Goal: Task Accomplishment & Management: Complete application form

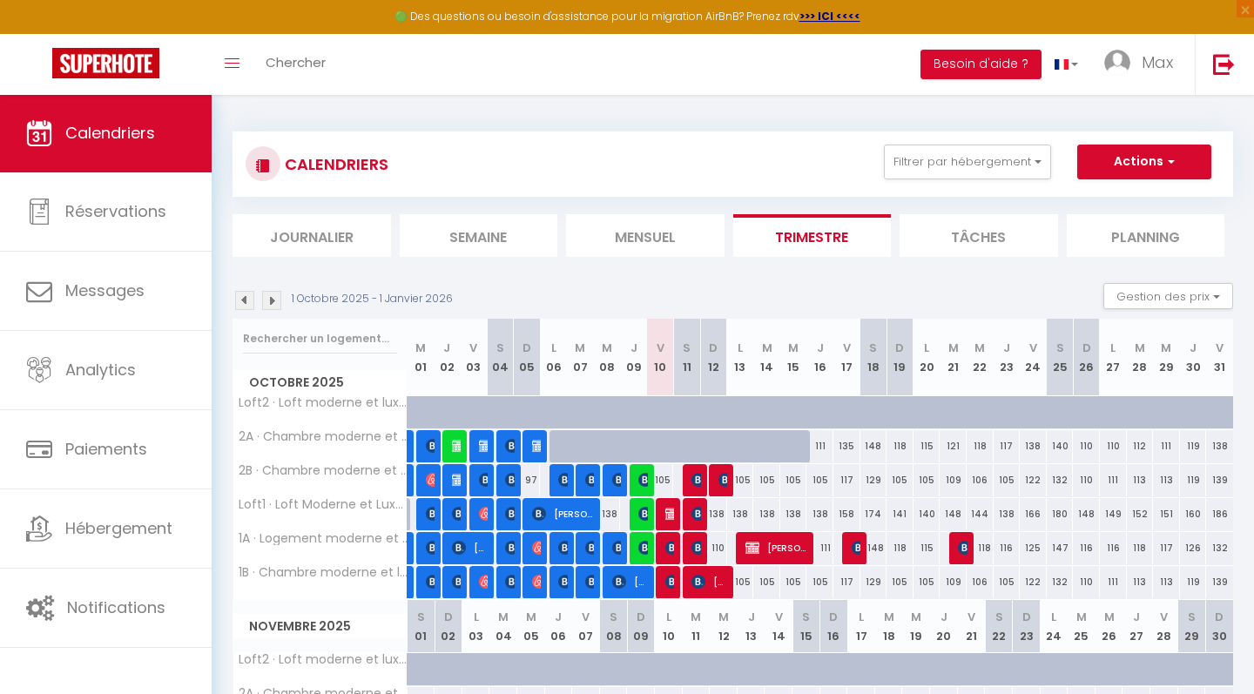
select select
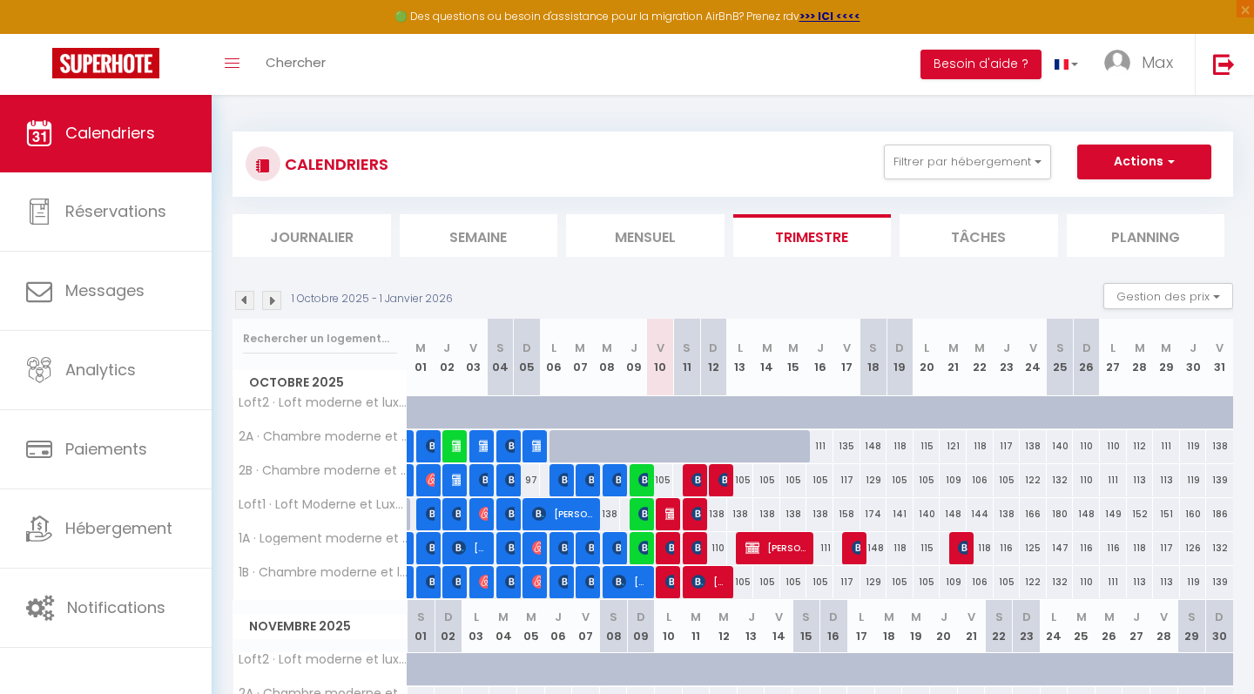
click at [699, 512] on img at bounding box center [699, 514] width 14 height 14
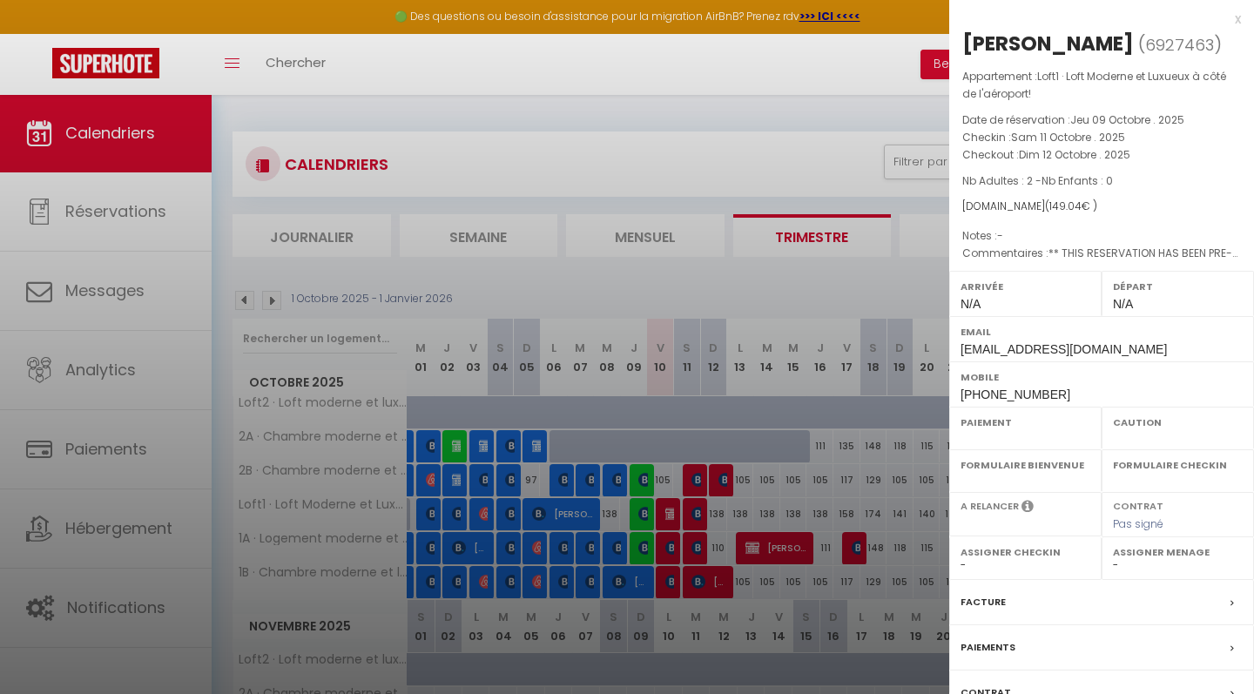
select select "OK"
select select "0"
select select "1"
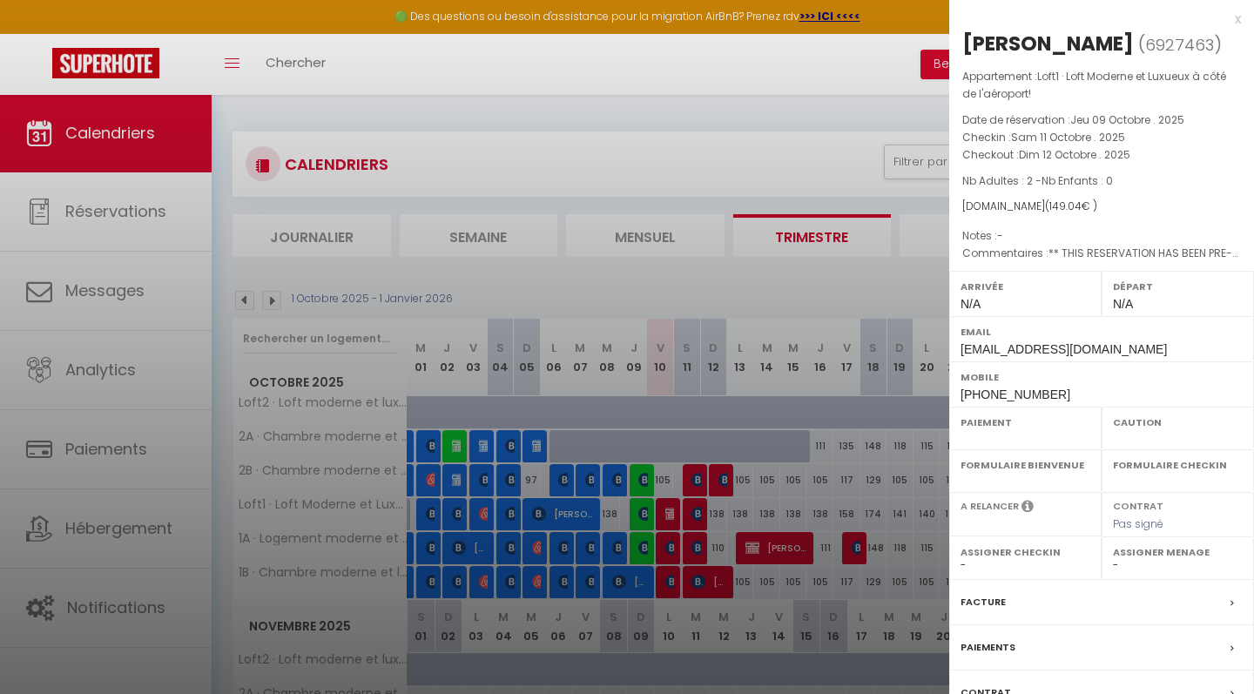
select select
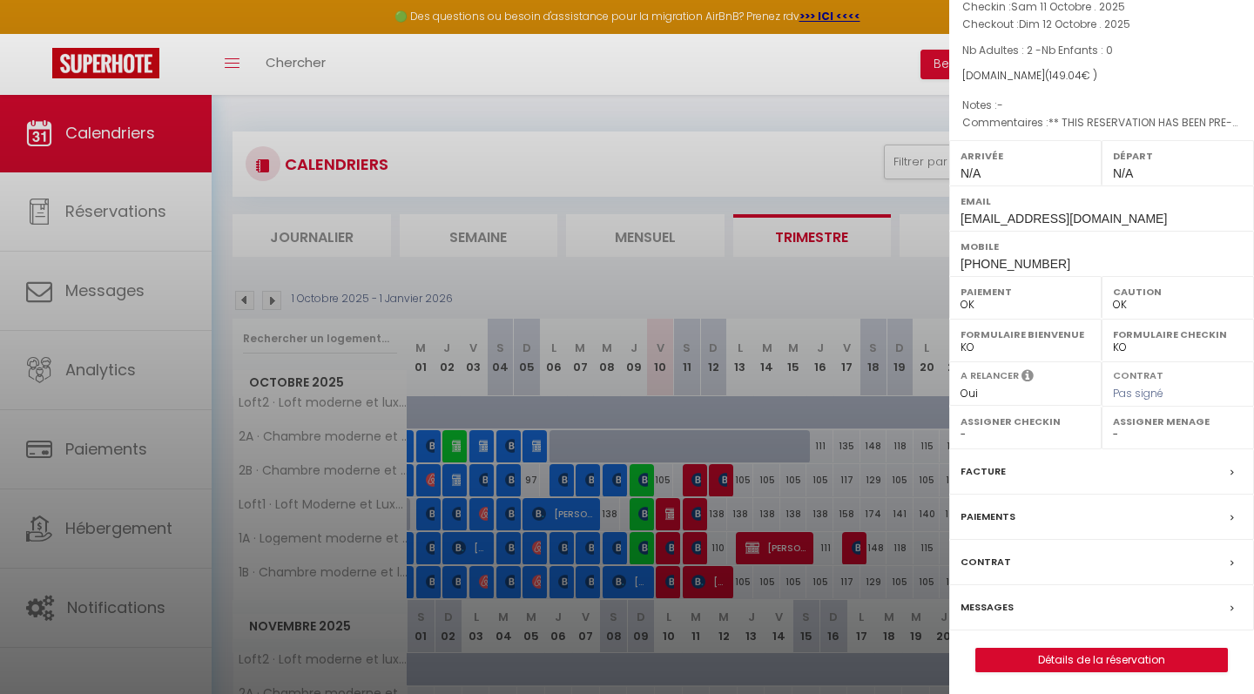
scroll to position [130, 0]
click at [984, 605] on label "Messages" at bounding box center [987, 608] width 53 height 18
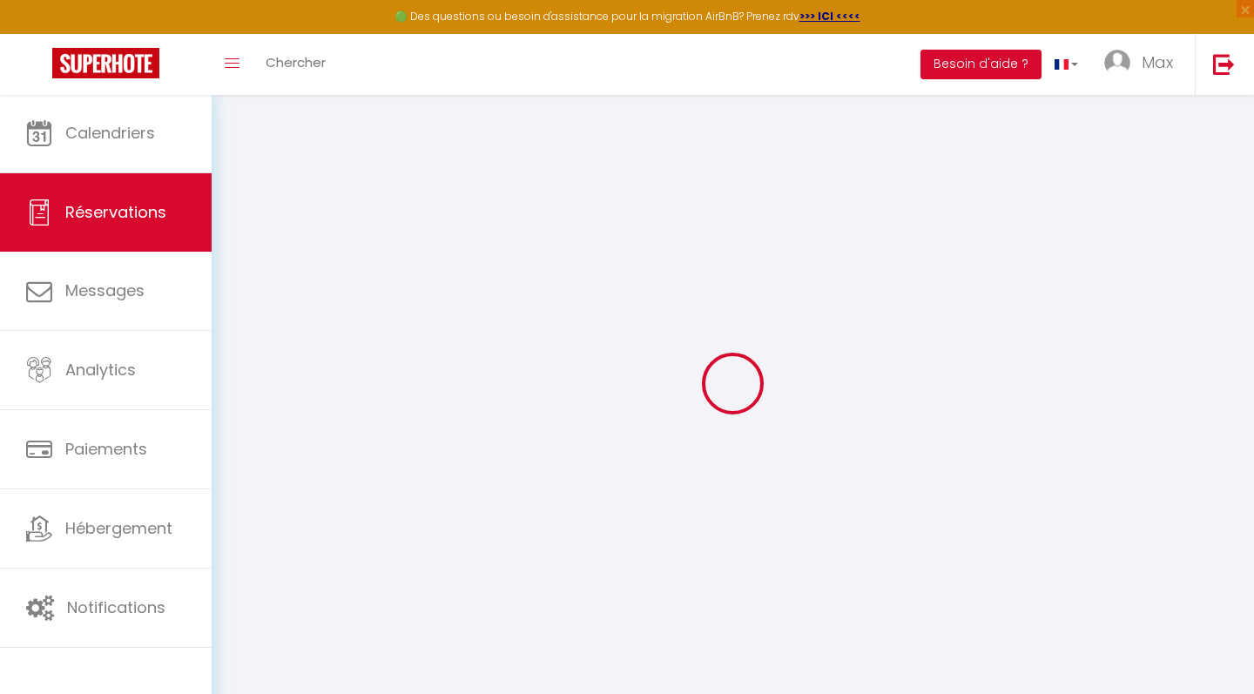
select select
checkbox input "false"
select select
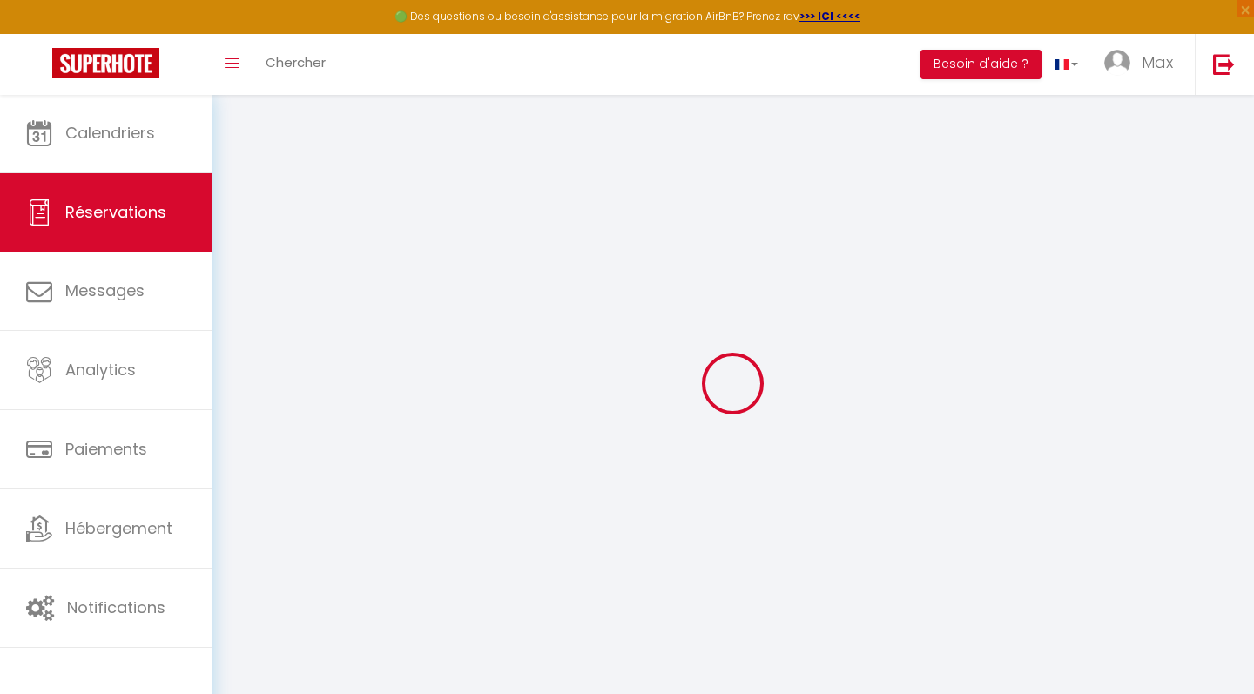
checkbox input "false"
type textarea "** THIS RESERVATION HAS BEEN PRE-PAID ** BOOKING NOTE : Payment charge is EUR 1…"
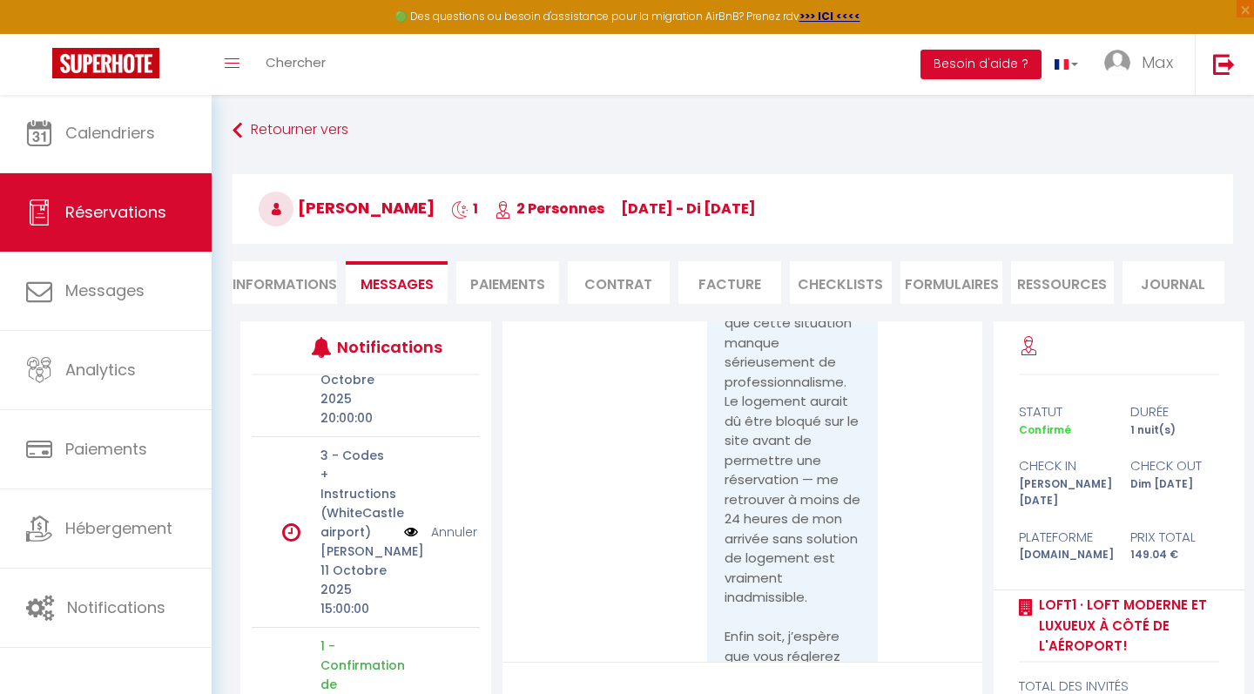
scroll to position [125, 0]
click at [456, 526] on link "Annuler" at bounding box center [454, 535] width 46 height 19
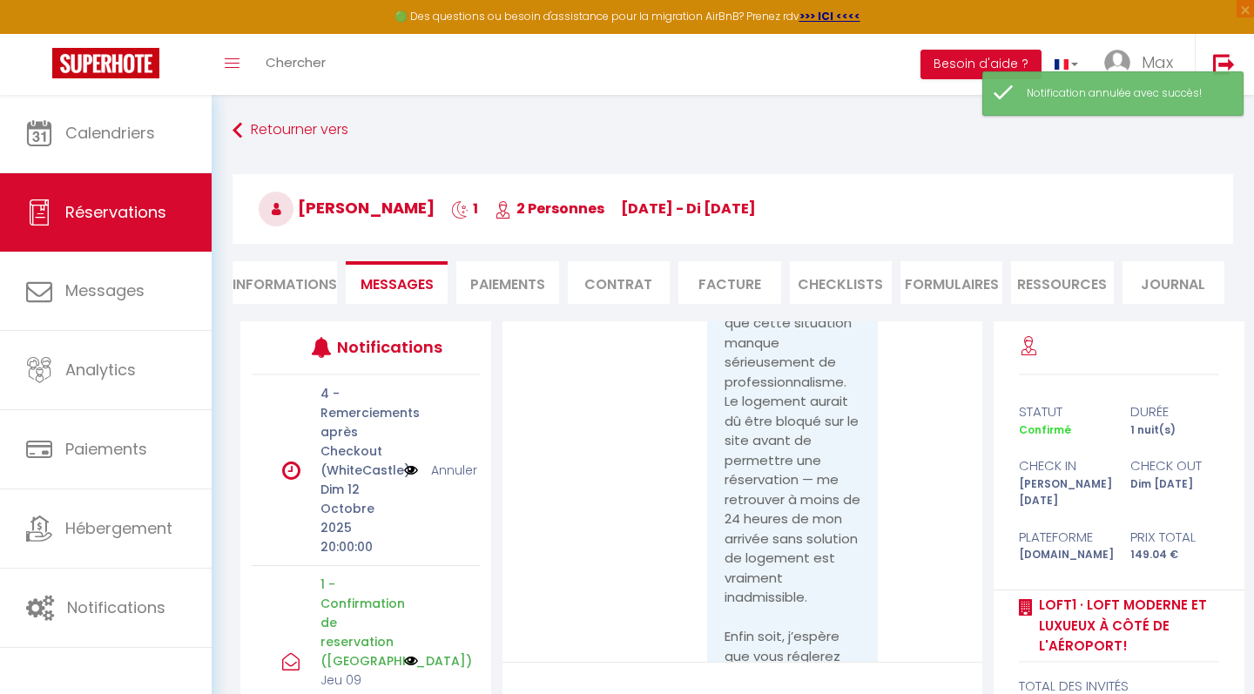
scroll to position [0, 0]
click at [445, 469] on link "Annuler" at bounding box center [454, 470] width 46 height 19
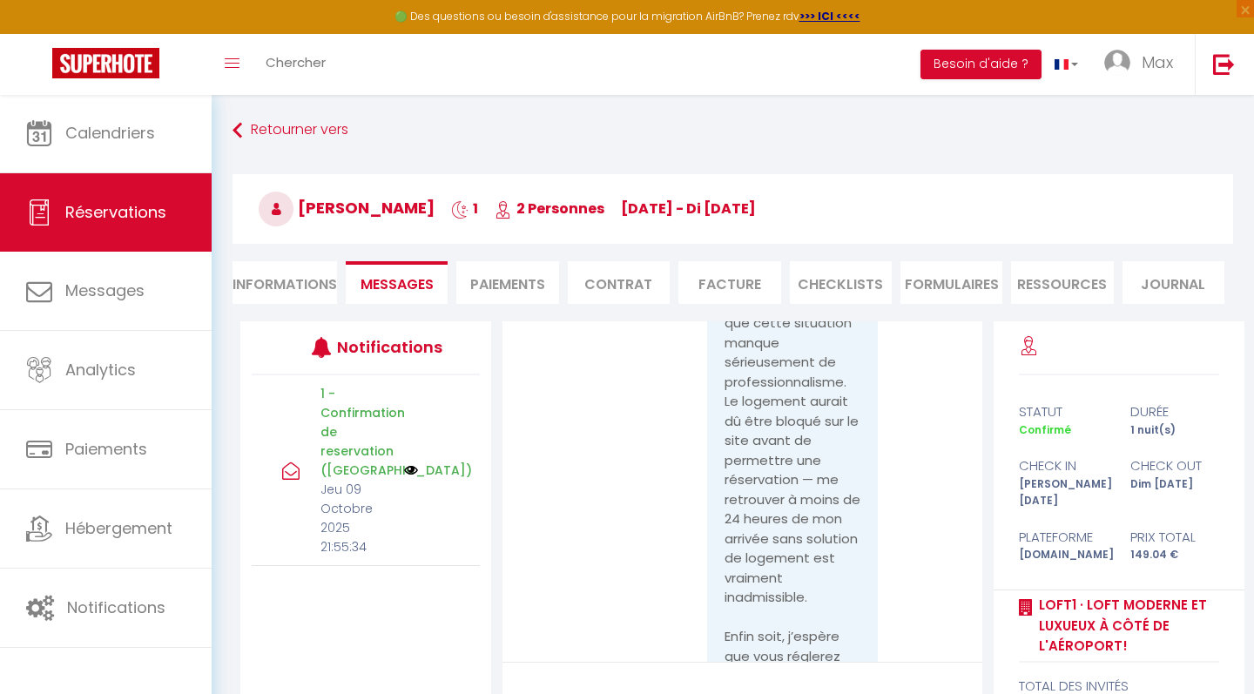
click at [125, 138] on span "Calendriers" at bounding box center [110, 133] width 90 height 22
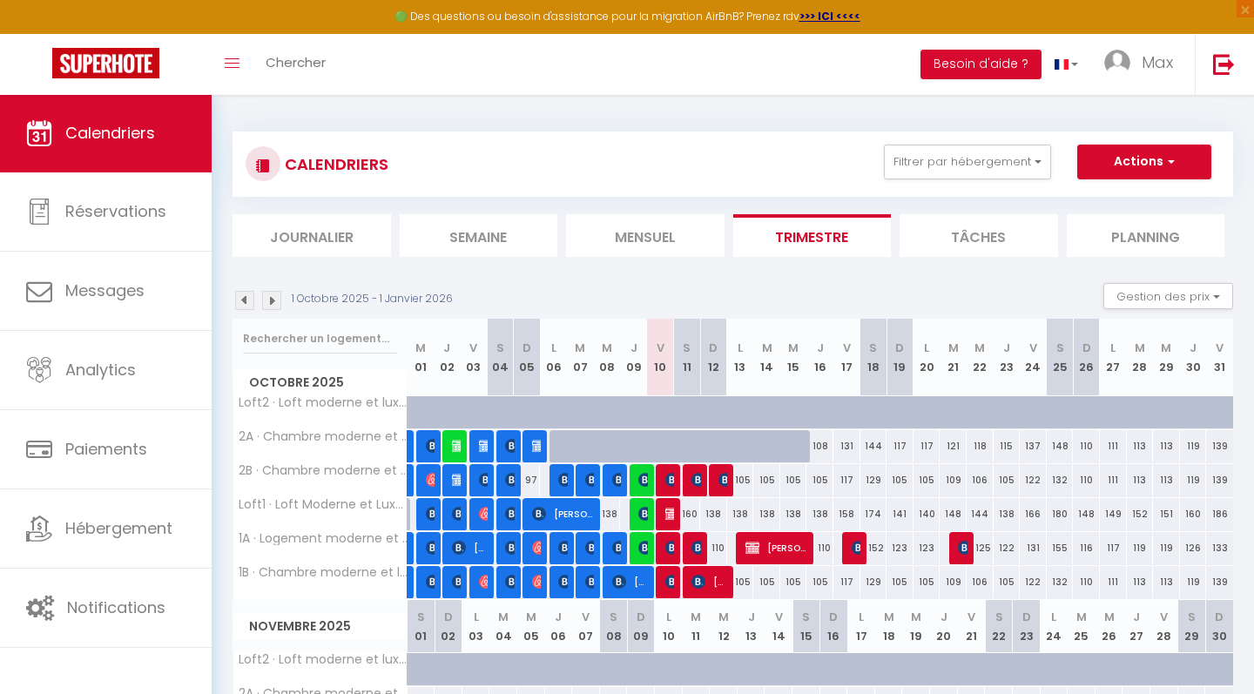
click at [691, 520] on div "160" at bounding box center [686, 514] width 27 height 32
type input "160"
select select "1"
type input "Sam 11 Octobre 2025"
type input "Dim 12 Octobre 2025"
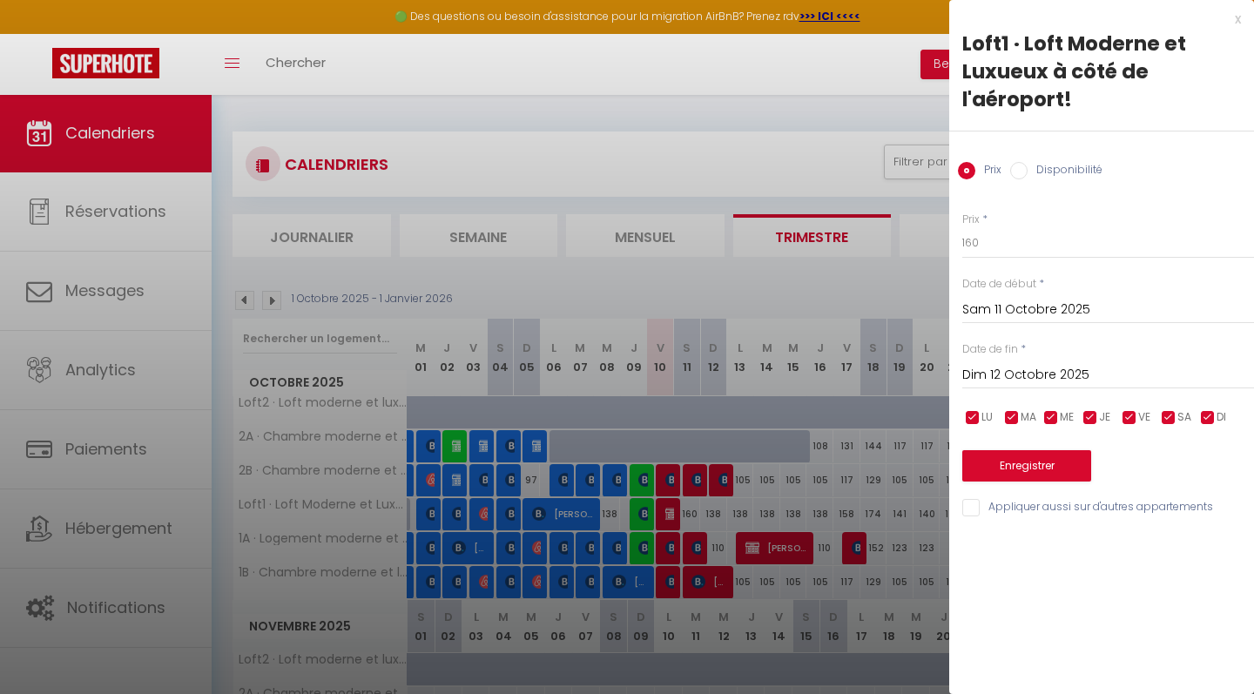
click at [1023, 171] on input "Disponibilité" at bounding box center [1018, 170] width 17 height 17
radio input "true"
radio input "false"
select select "0"
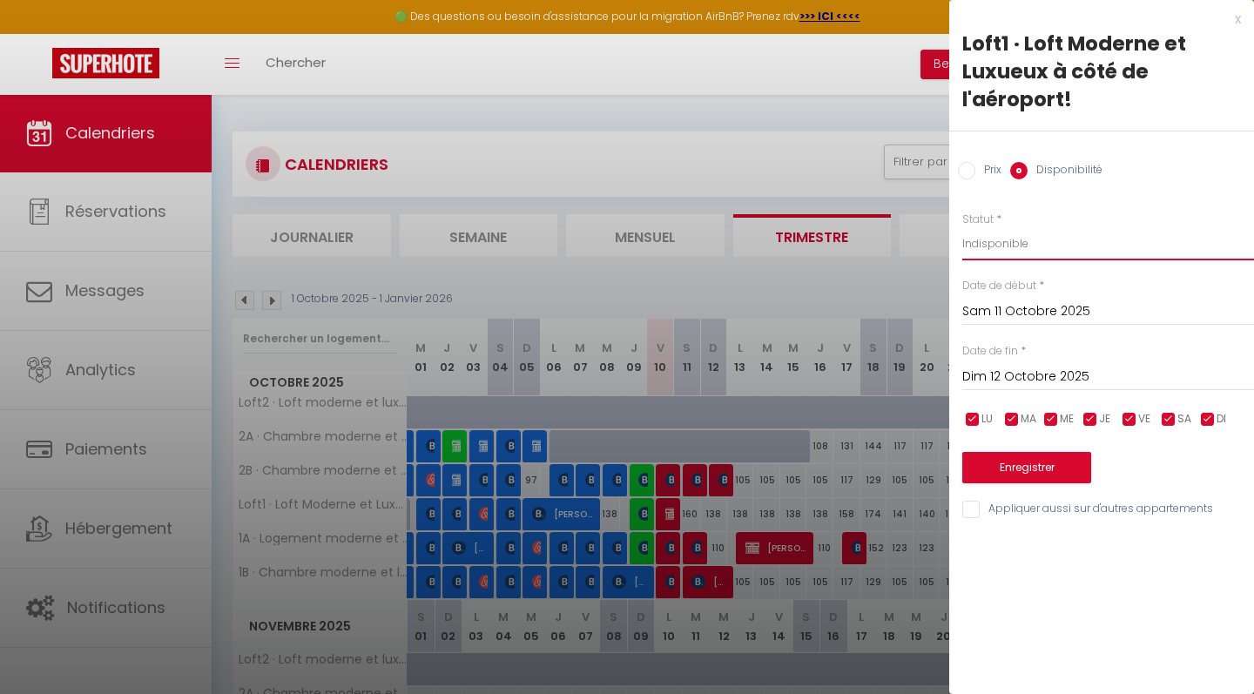
click at [1029, 462] on button "Enregistrer" at bounding box center [1026, 467] width 129 height 31
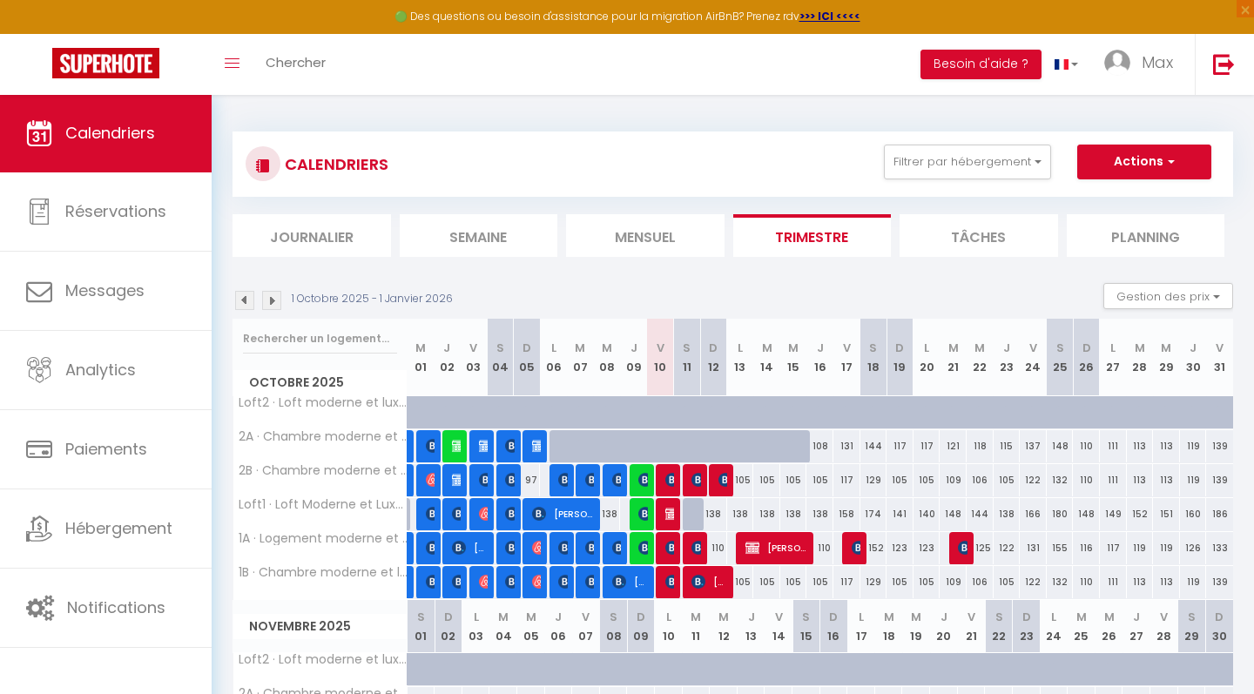
click at [670, 513] on img at bounding box center [672, 514] width 14 height 14
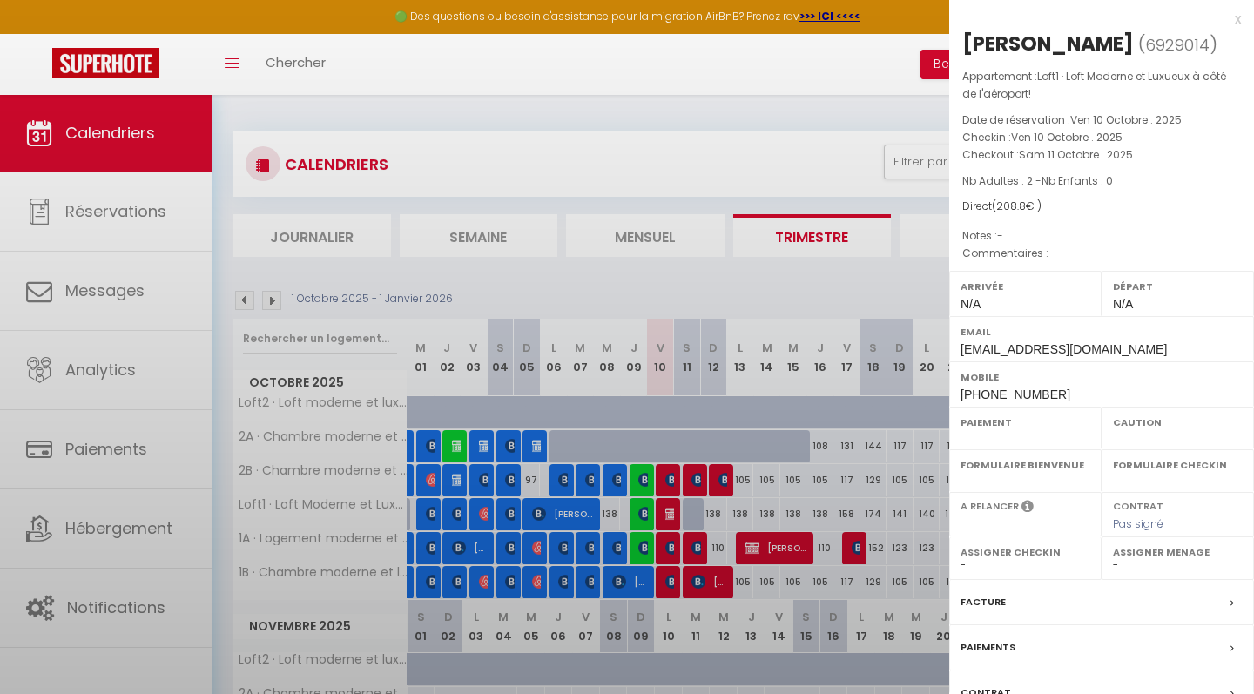
select select "OK"
select select "0"
select select "1"
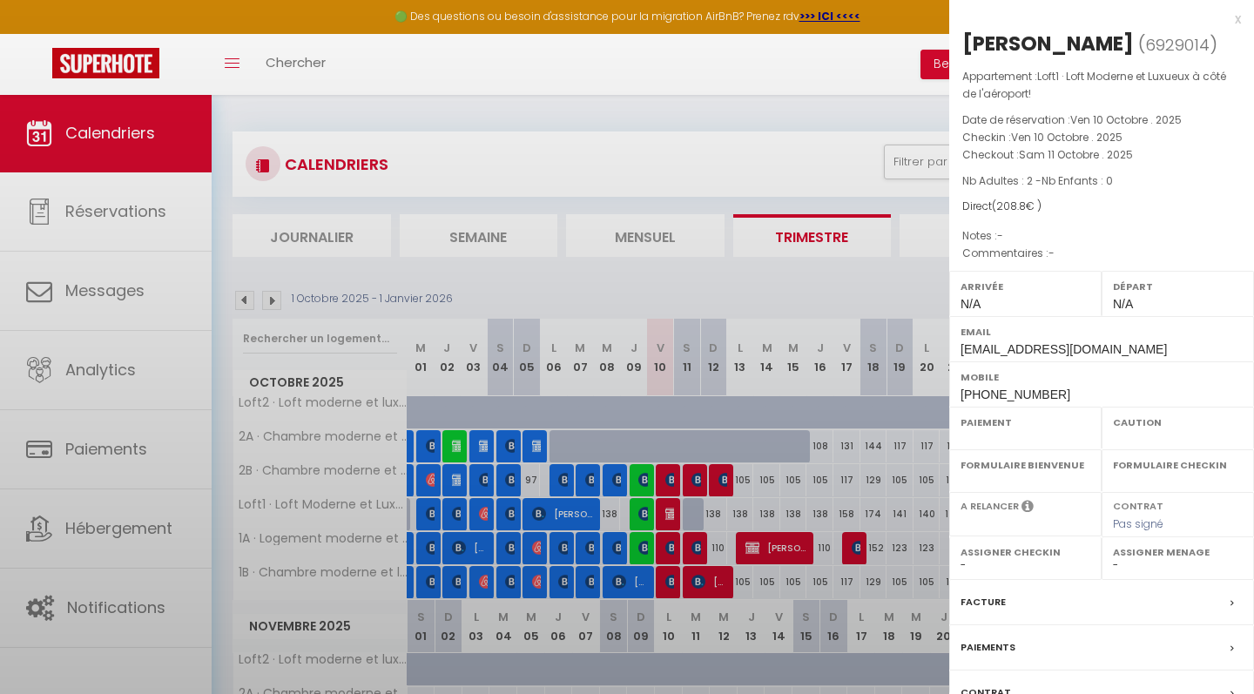
select select
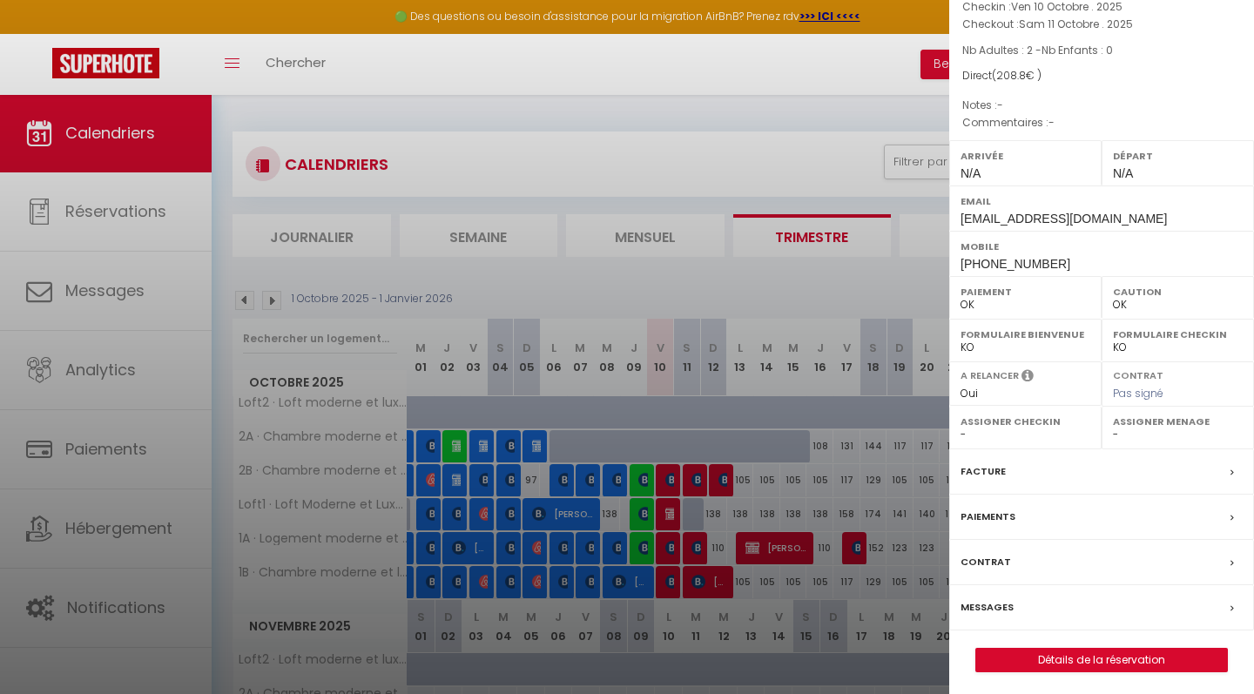
scroll to position [130, 0]
click at [1054, 653] on link "Détails de la réservation" at bounding box center [1101, 661] width 251 height 23
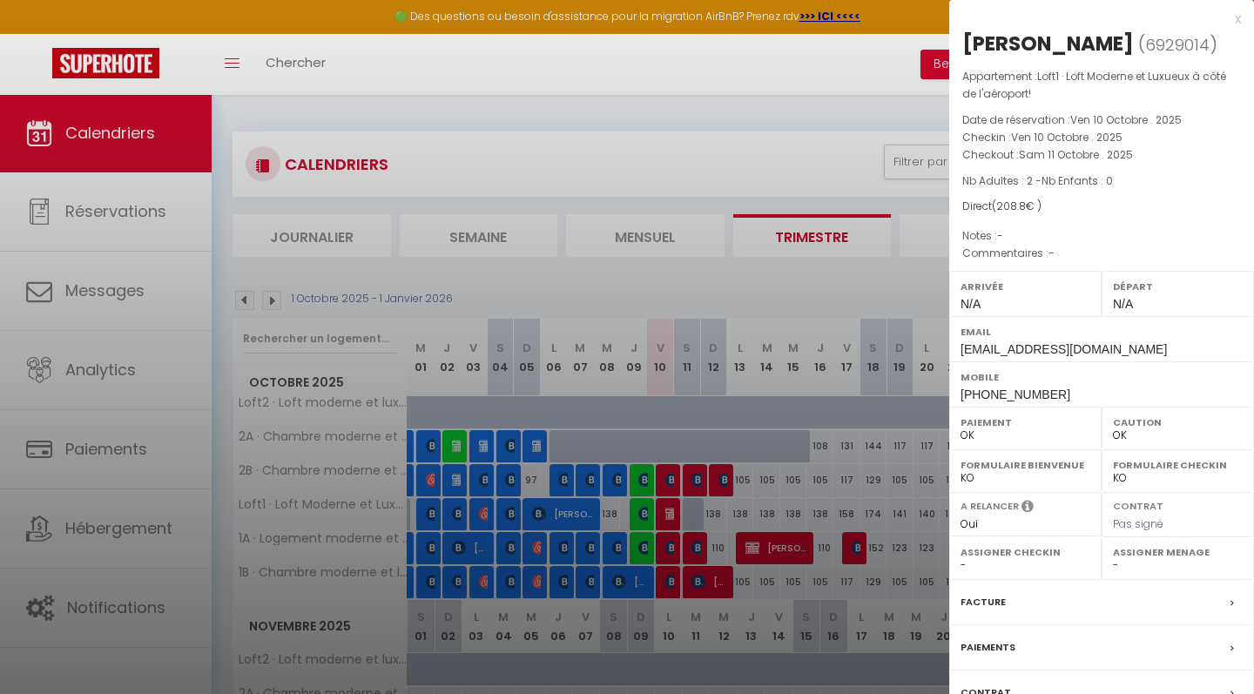
select select
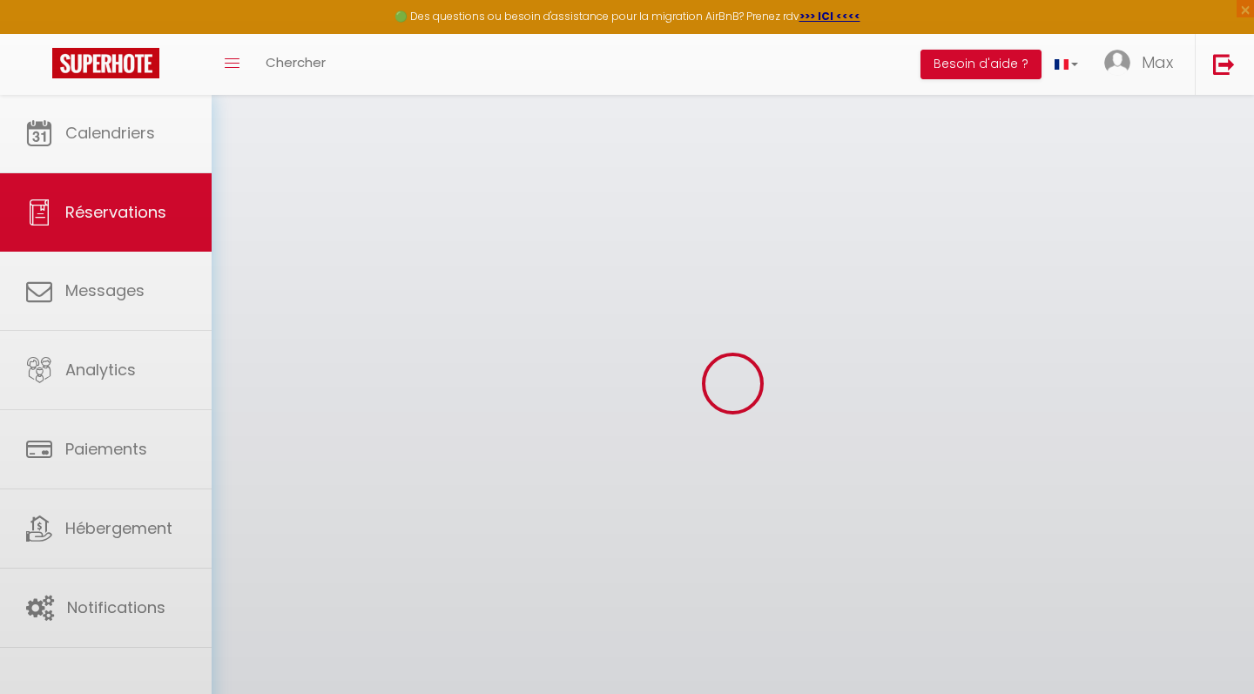
select select
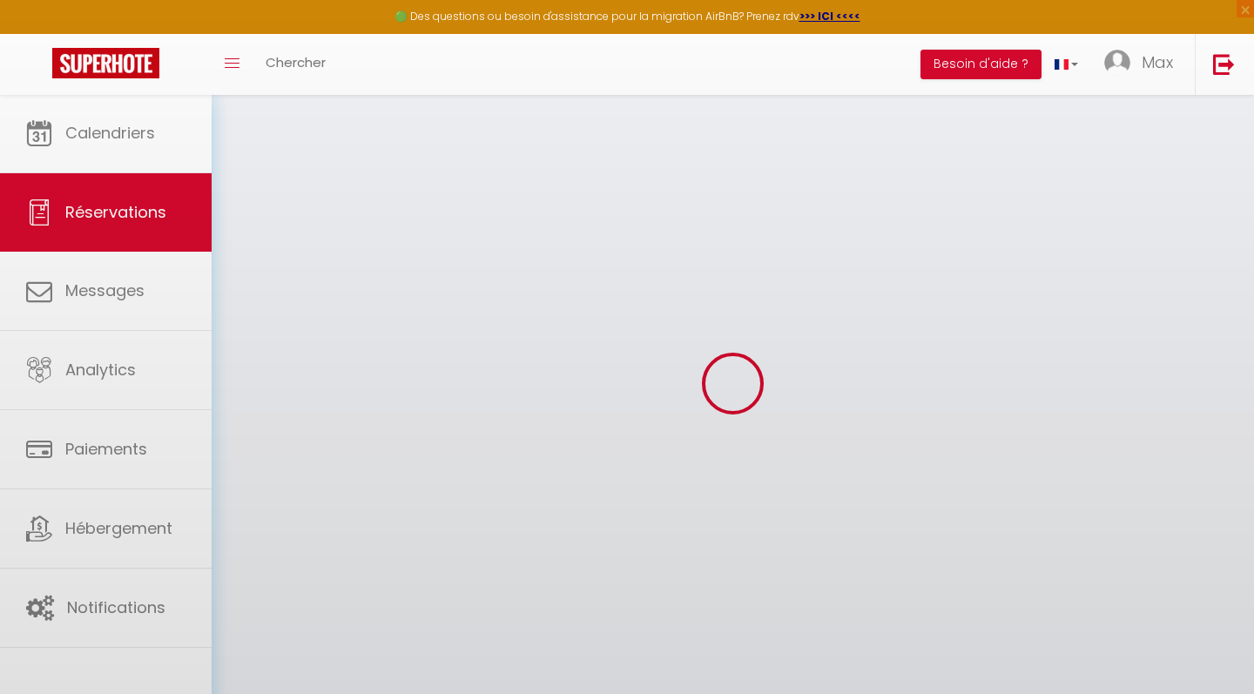
select select
checkbox input "false"
select select
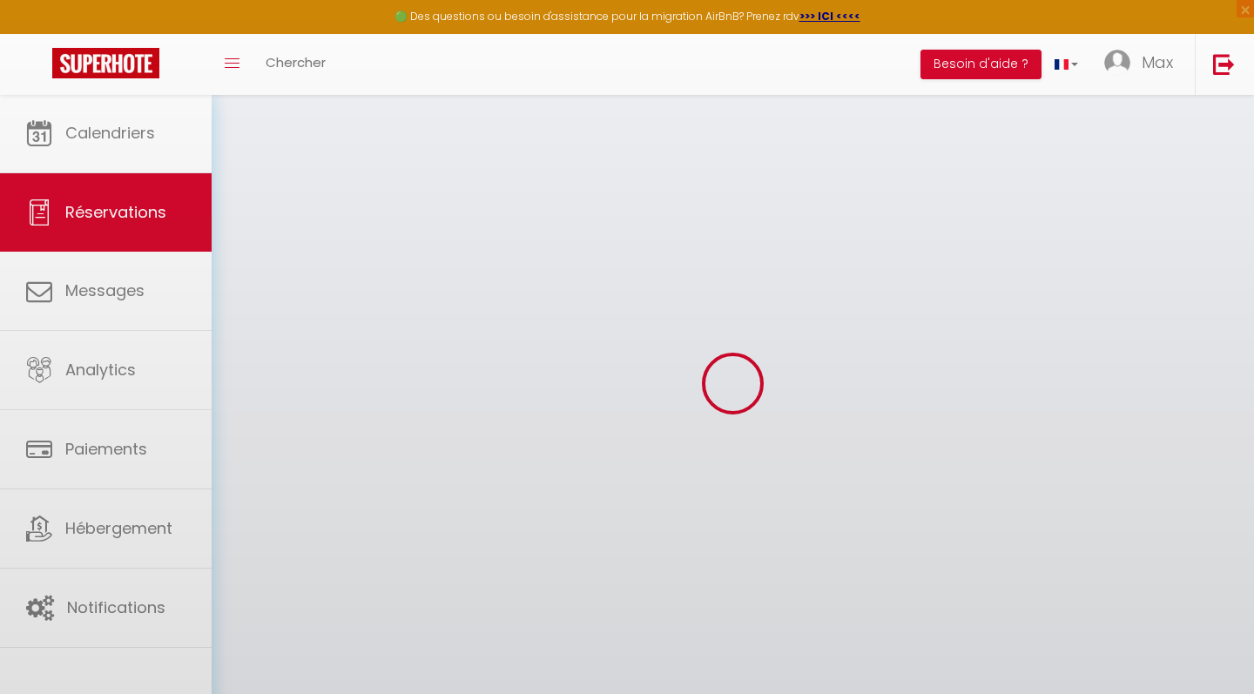
select select
checkbox input "false"
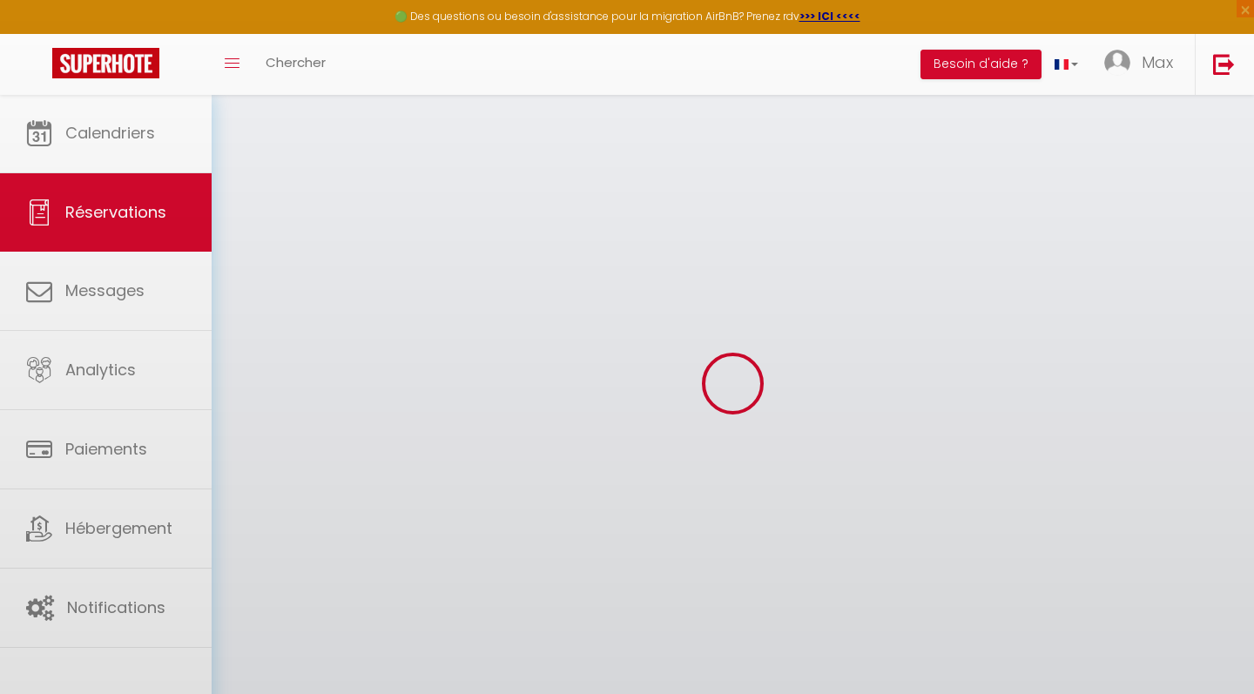
select select
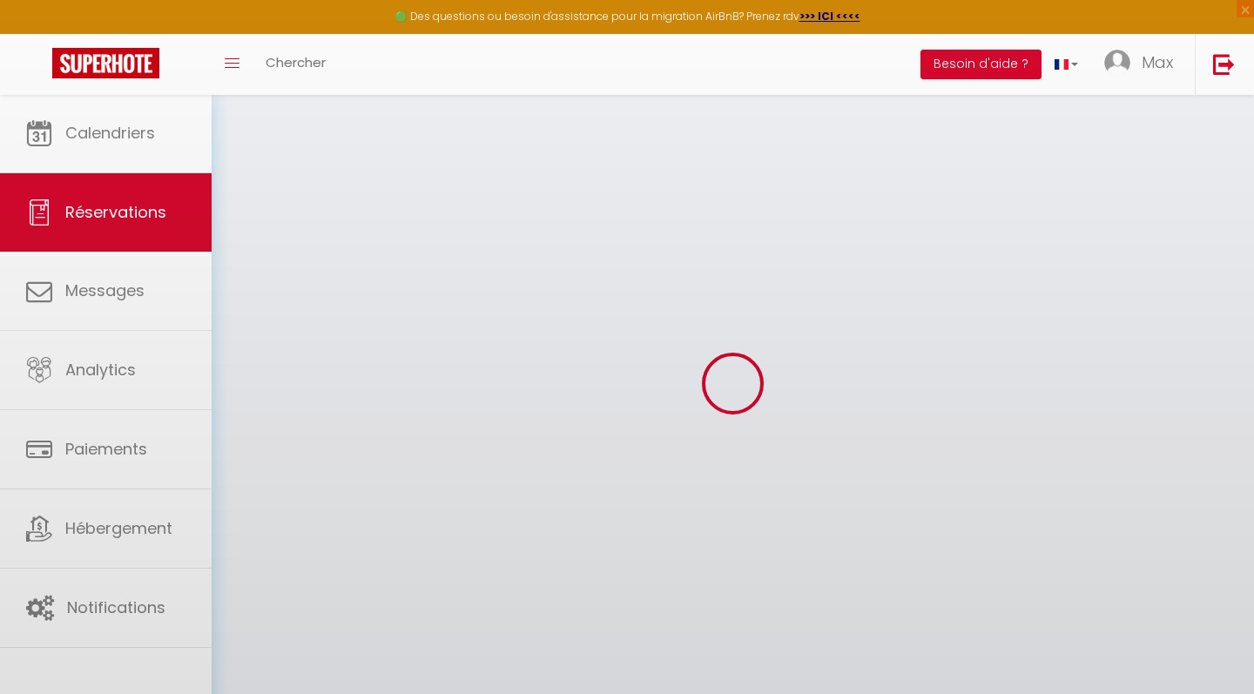
select select
checkbox input "false"
select select
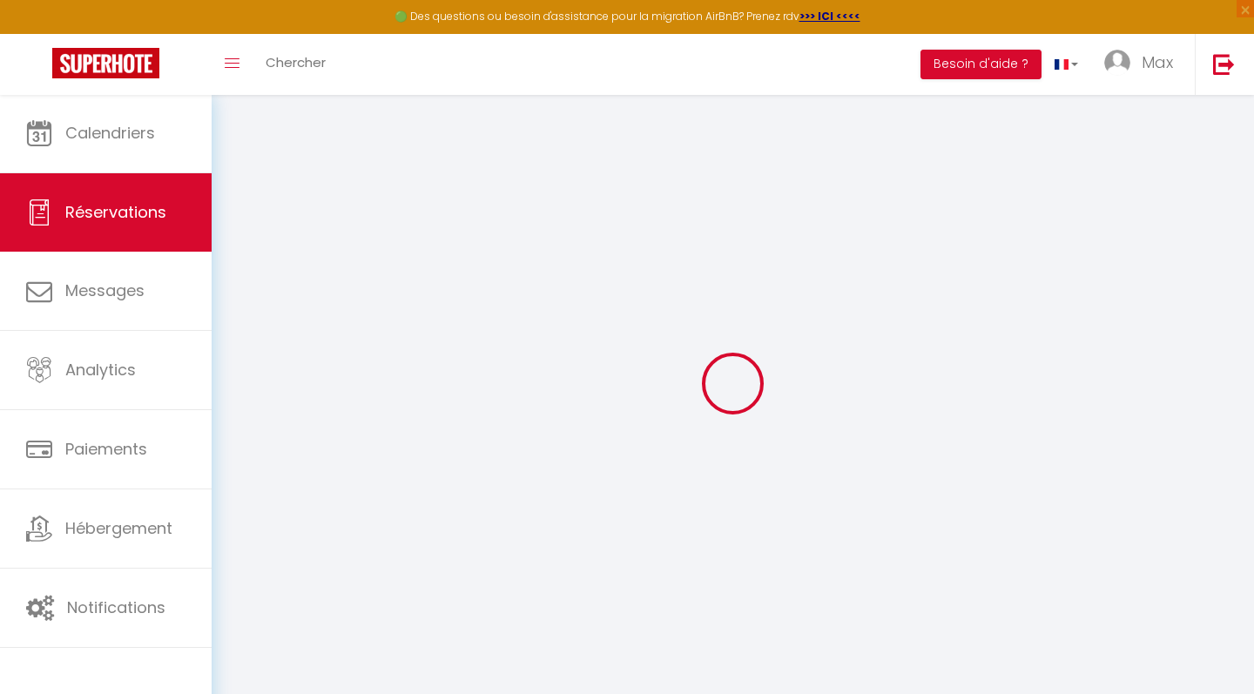
type input "[PERSON_NAME]"
type input "[EMAIL_ADDRESS][DOMAIN_NAME]"
type input "[PHONE_NUMBER]"
type input "."
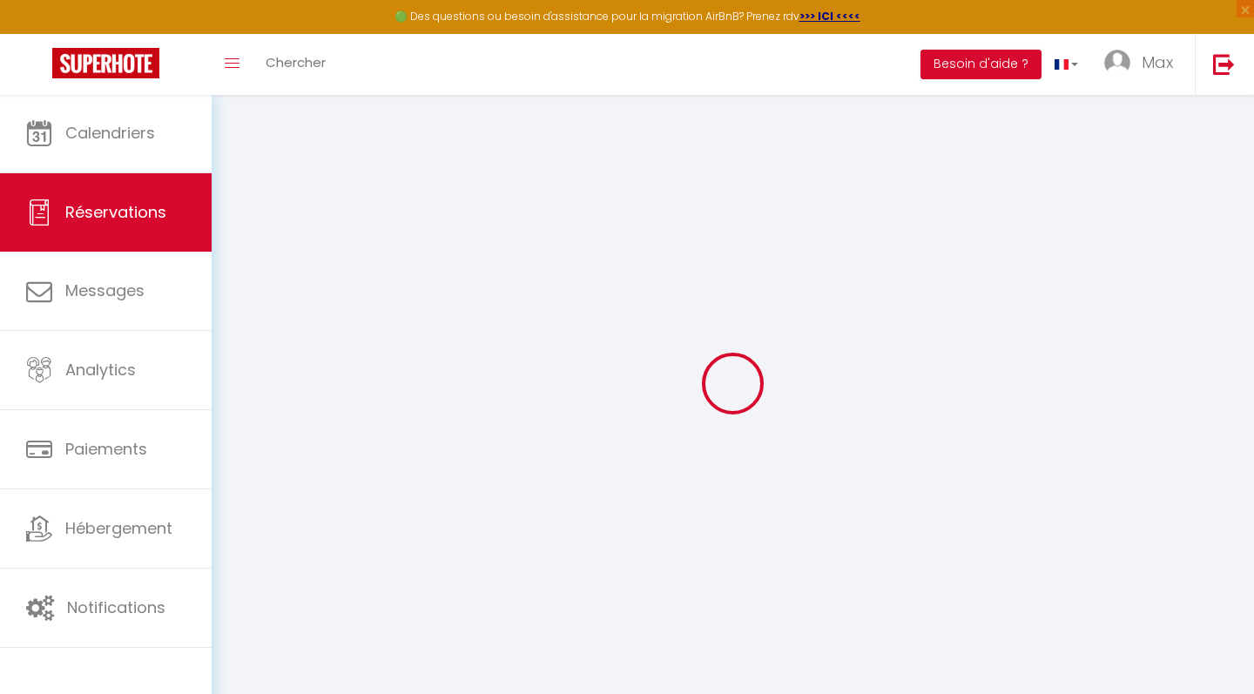
select select "PL"
type input "31.21"
type input "2.71"
select select "76015"
select select "1"
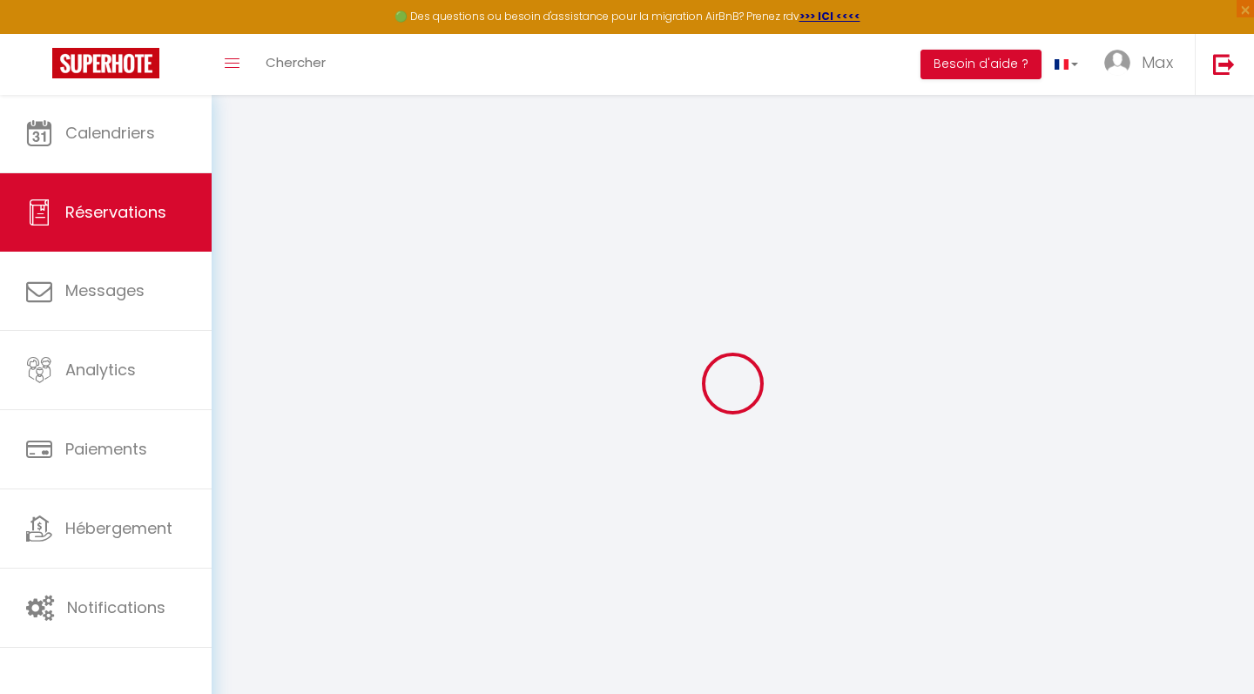
type input "Ven 10 Octobre 2025"
select select
type input "Sam 11 Octobre 2025"
select select
type input "2"
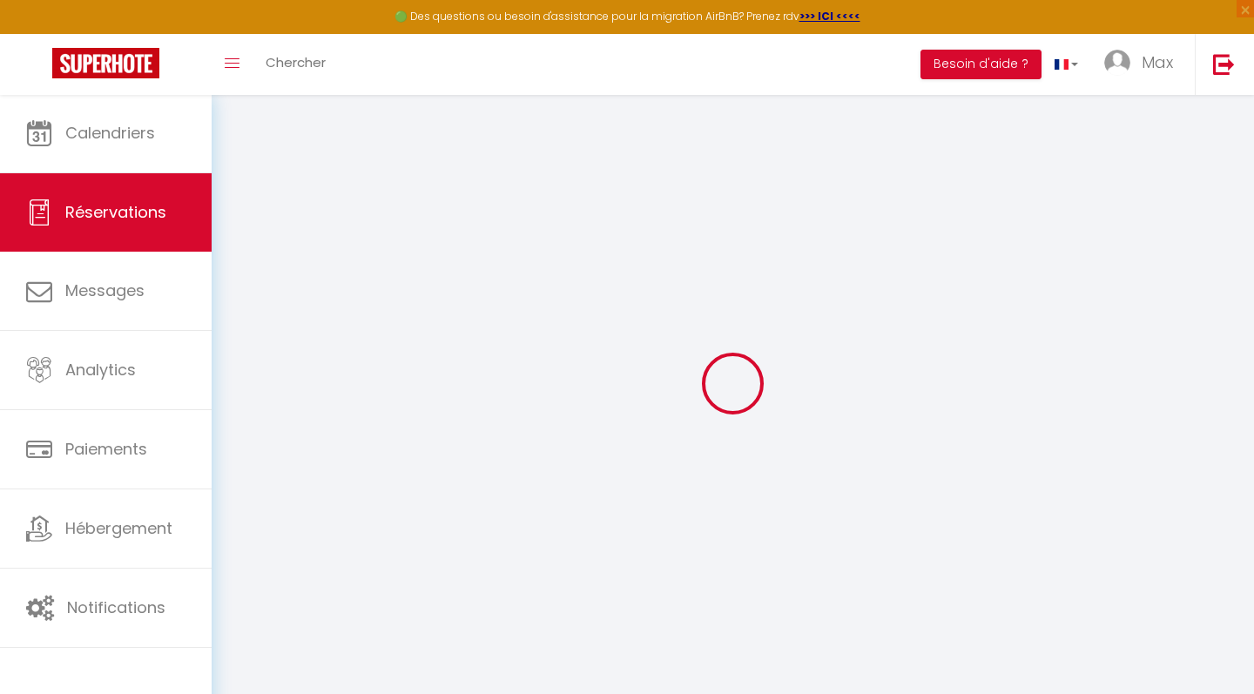
select select "12"
select select
type input "208.8"
checkbox input "false"
type input "0"
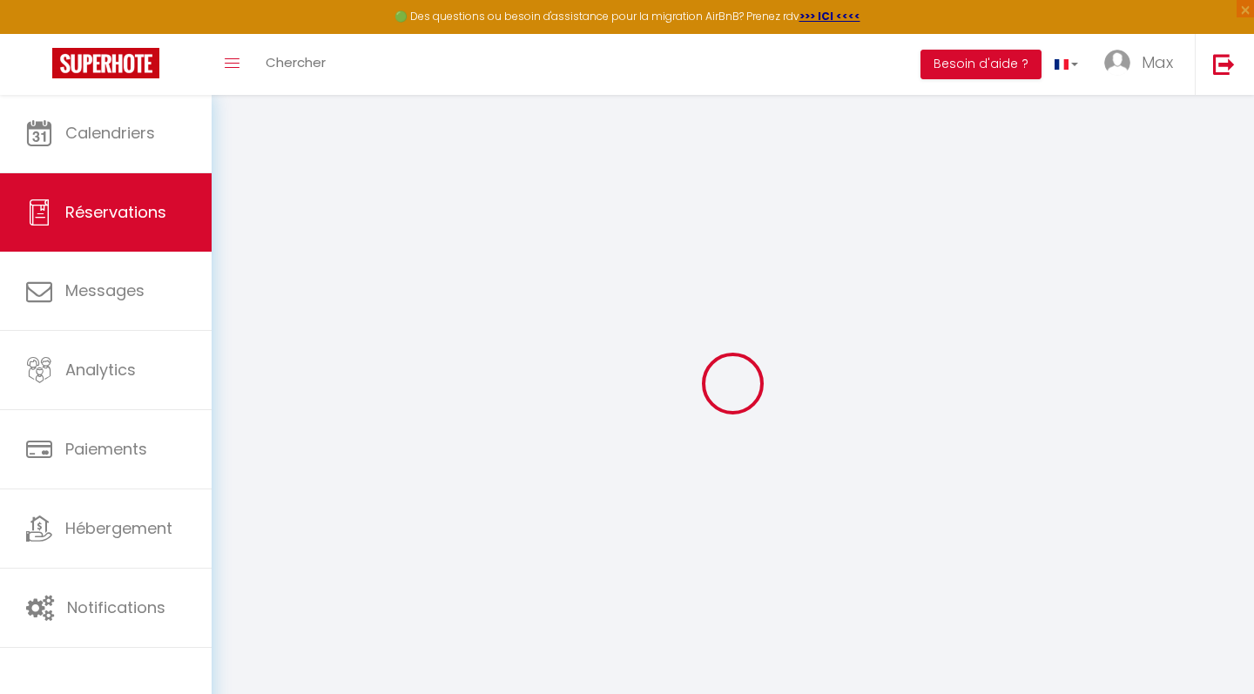
type input "0"
select select
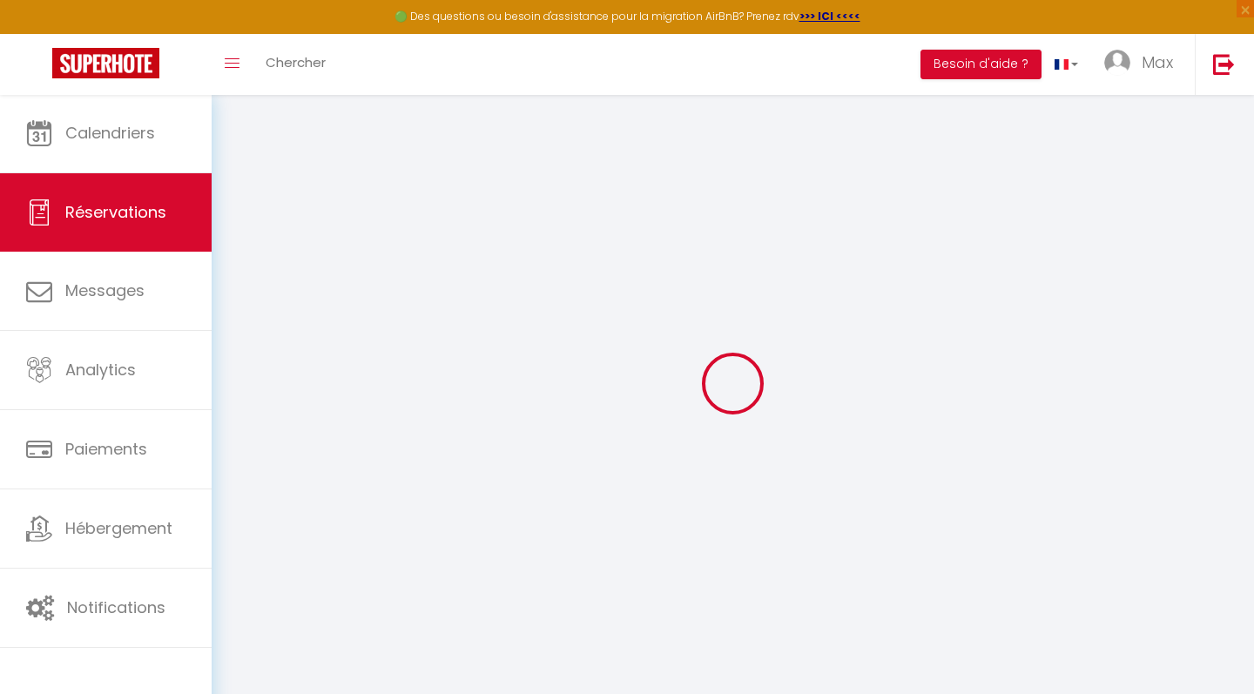
select select "15"
checkbox input "false"
select select
checkbox input "false"
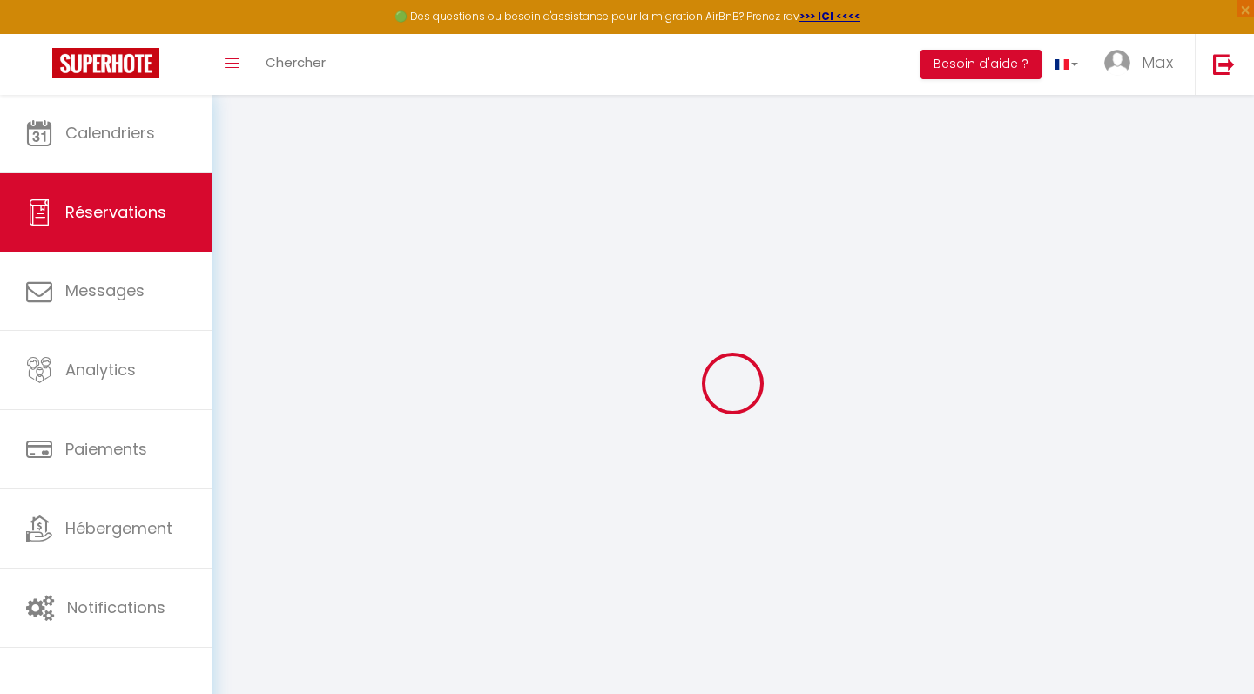
select select
checkbox input "false"
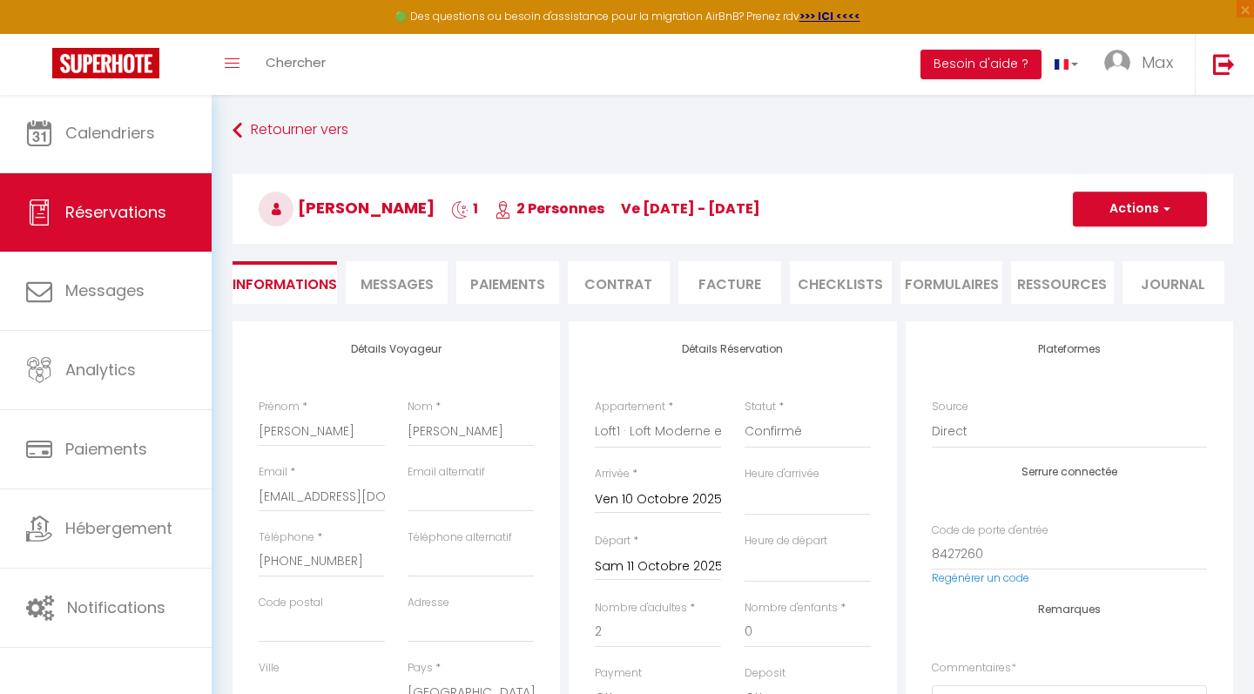
select select
checkbox input "false"
select select
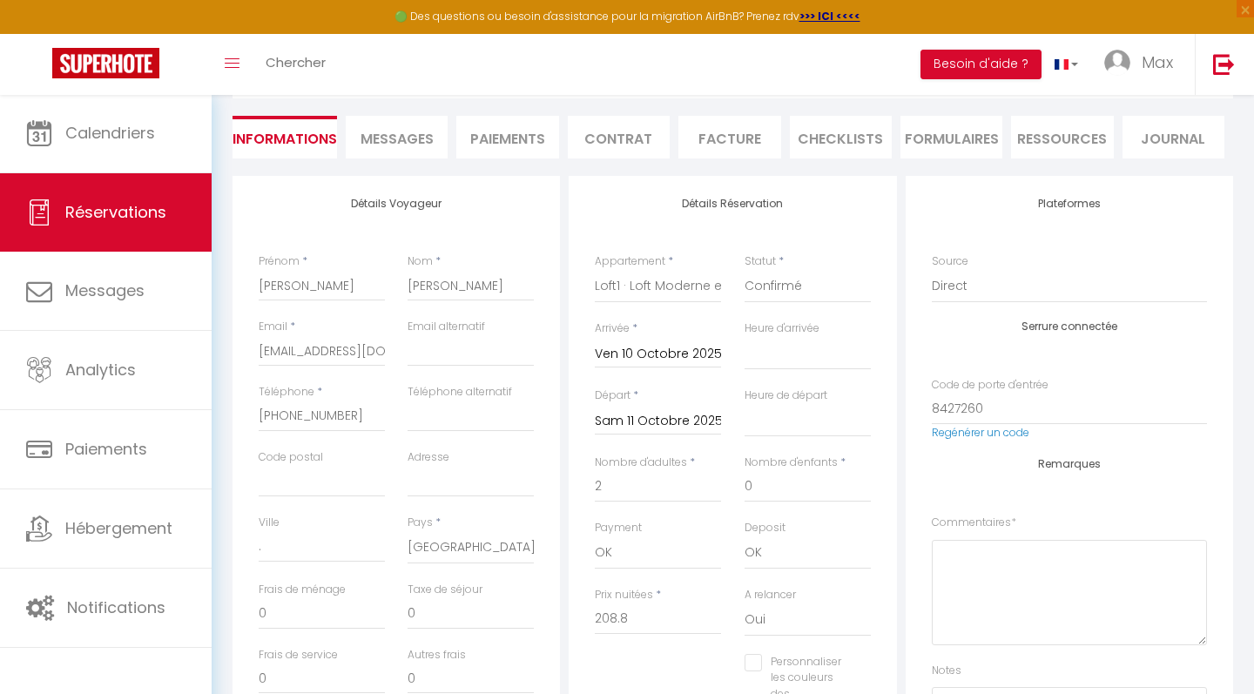
scroll to position [292, 0]
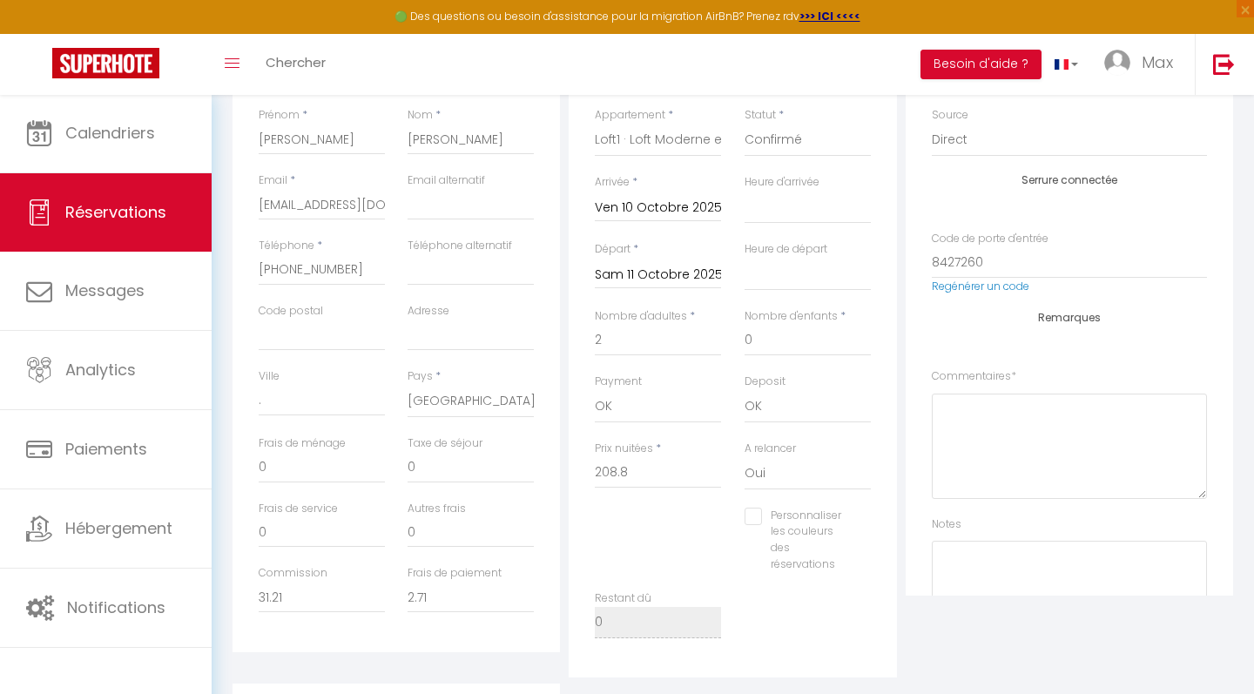
click at [644, 279] on input "Sam 11 Octobre 2025" at bounding box center [658, 275] width 126 height 23
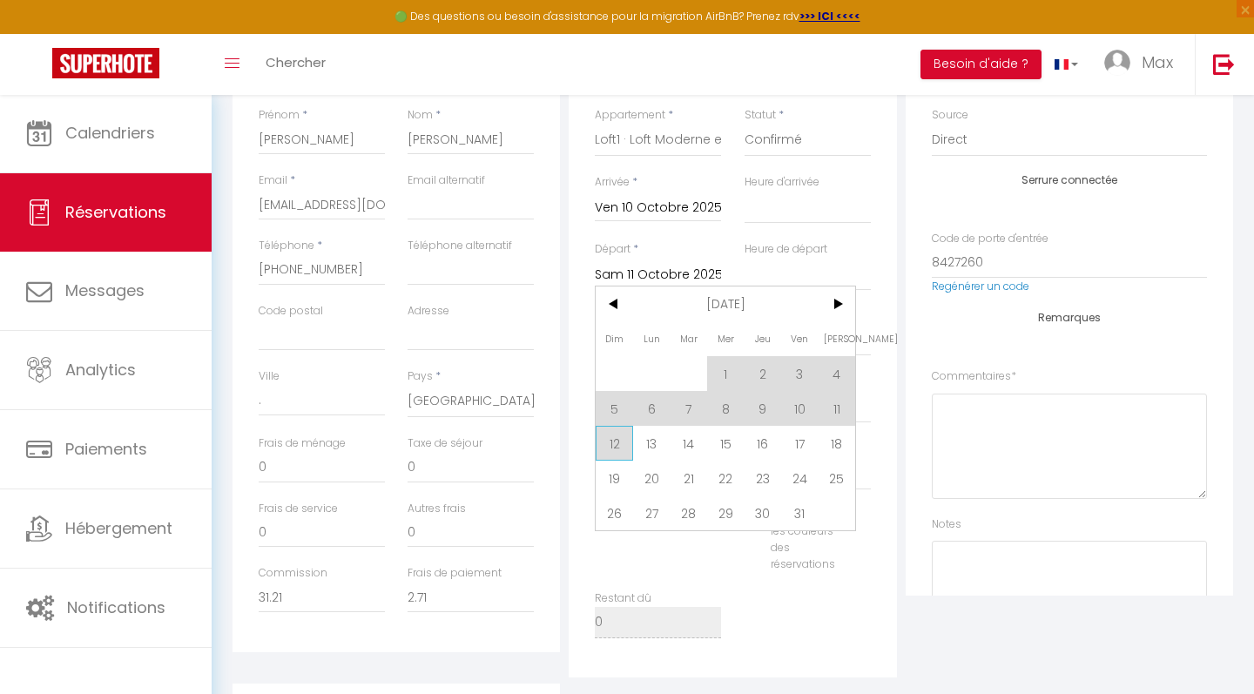
click at [618, 446] on span "12" at bounding box center [614, 443] width 37 height 35
type input "8"
select select
type input "Dim 12 Octobre 2025"
select select
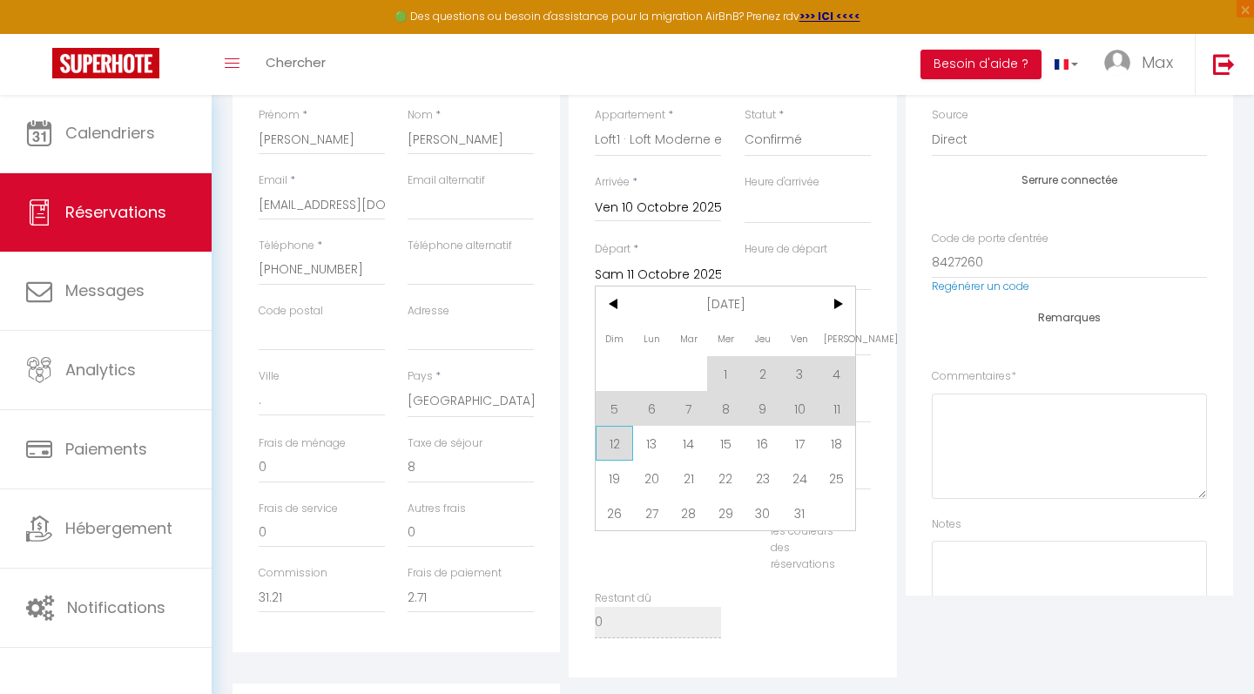
type input "138"
checkbox input "false"
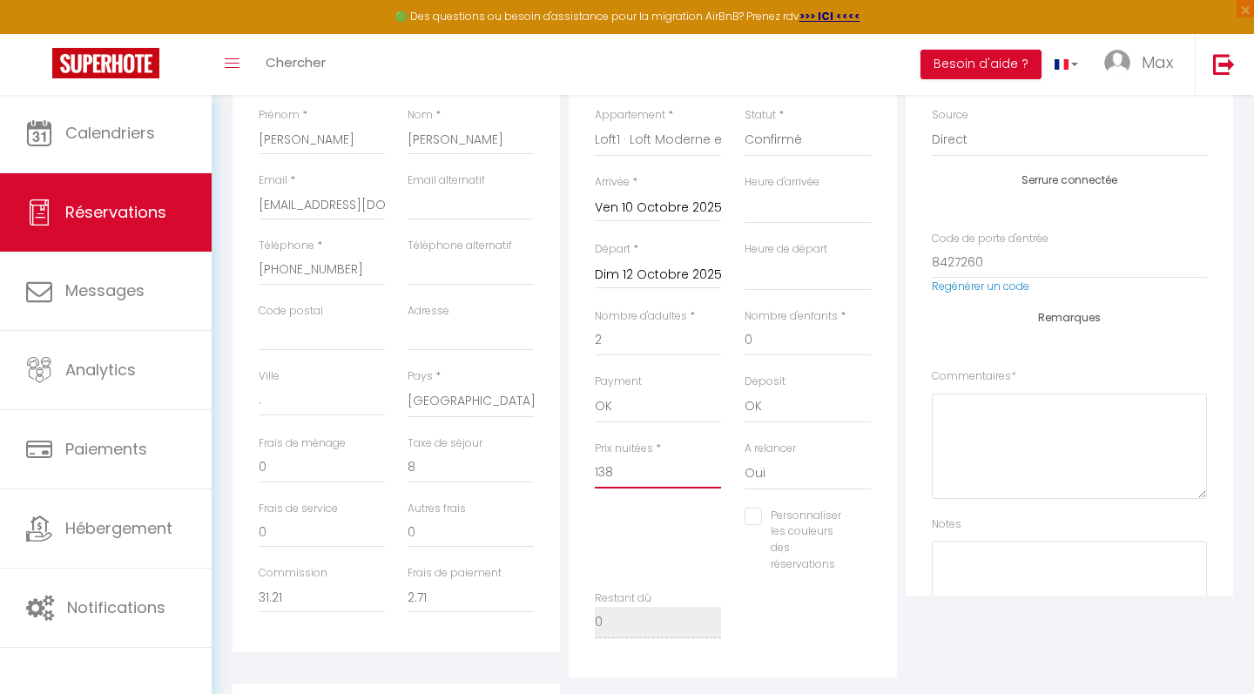
click at [624, 468] on input "138" at bounding box center [658, 472] width 126 height 31
type input "2"
select select
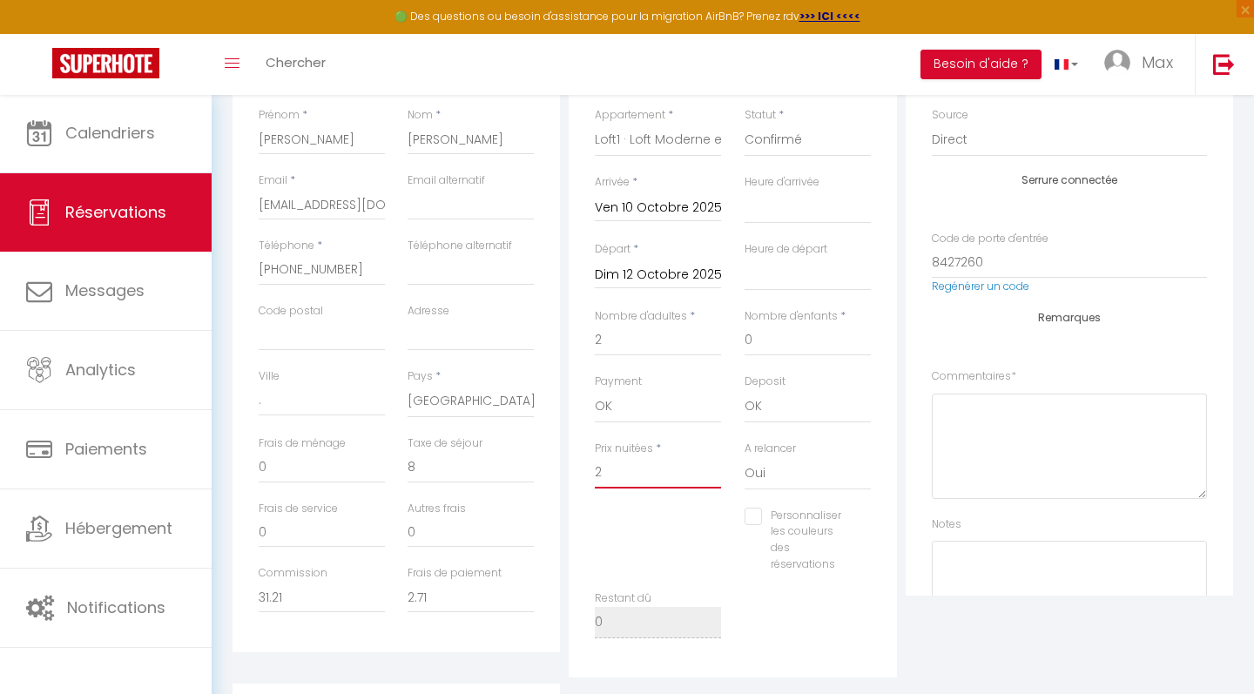
checkbox input "false"
type input "20"
select select
checkbox input "false"
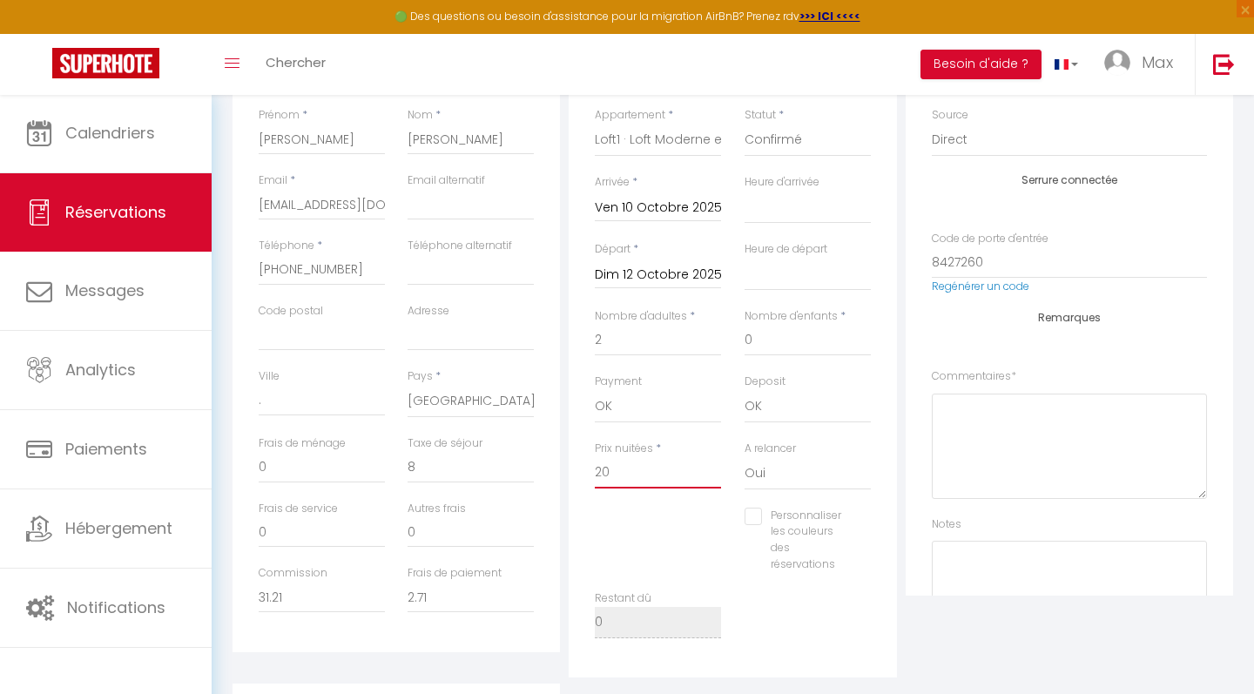
type input "208"
select select
checkbox input "false"
type input "208."
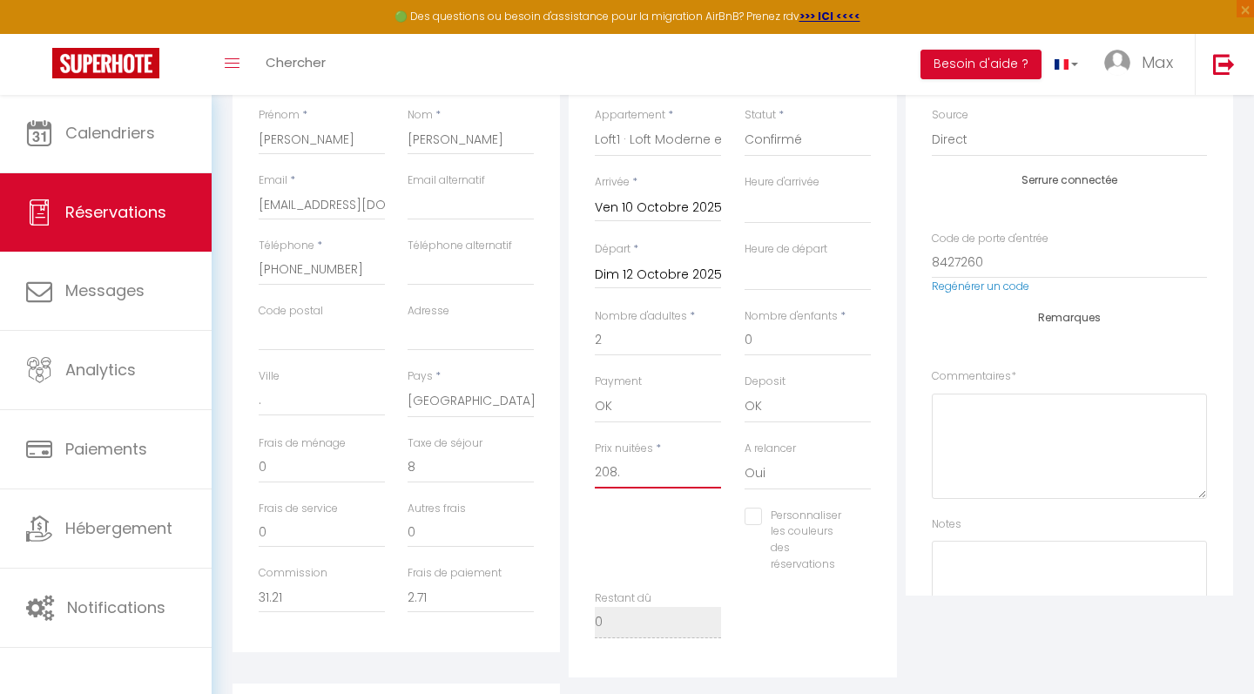
select select
checkbox input "false"
type input "208.0"
select select
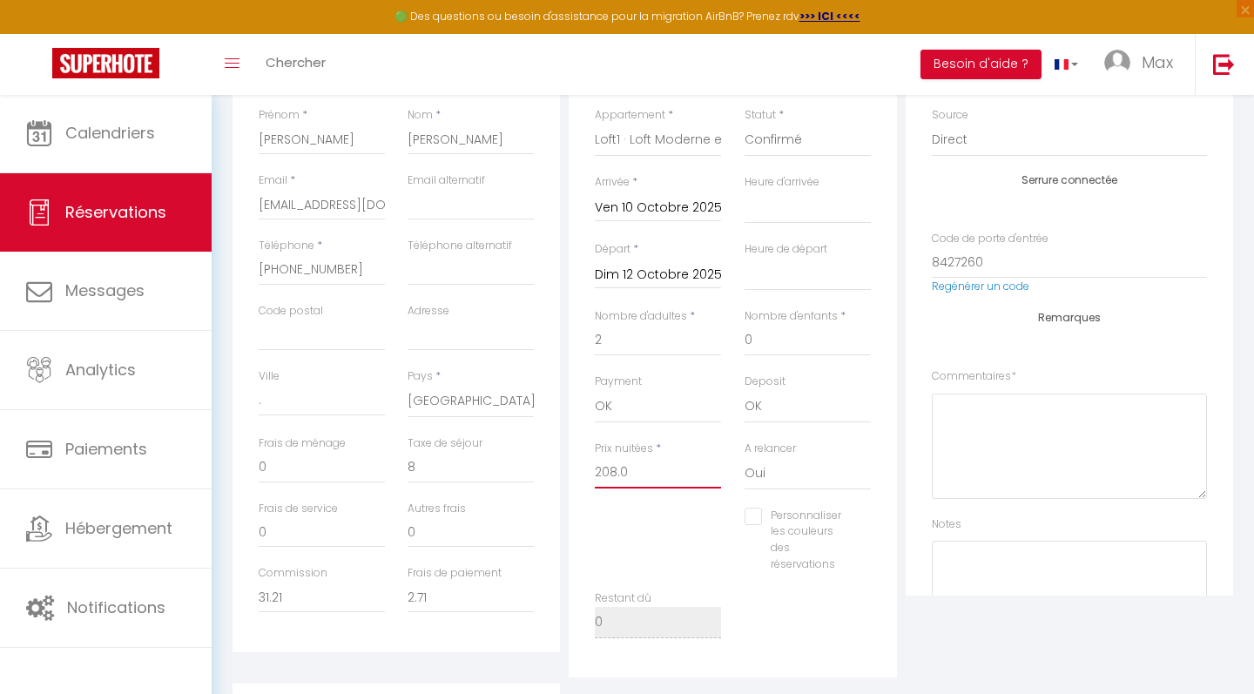
select select
checkbox input "false"
type input "208.08"
select select
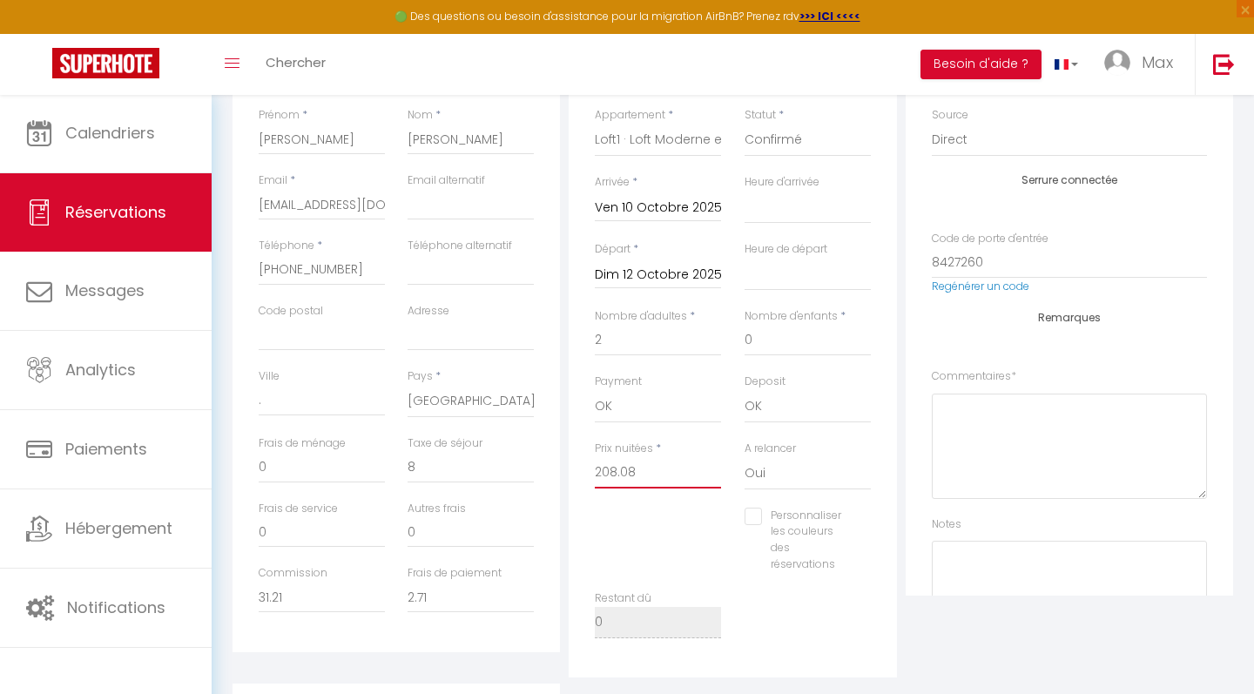
checkbox input "false"
type input "208.08"
type input "0"
select select
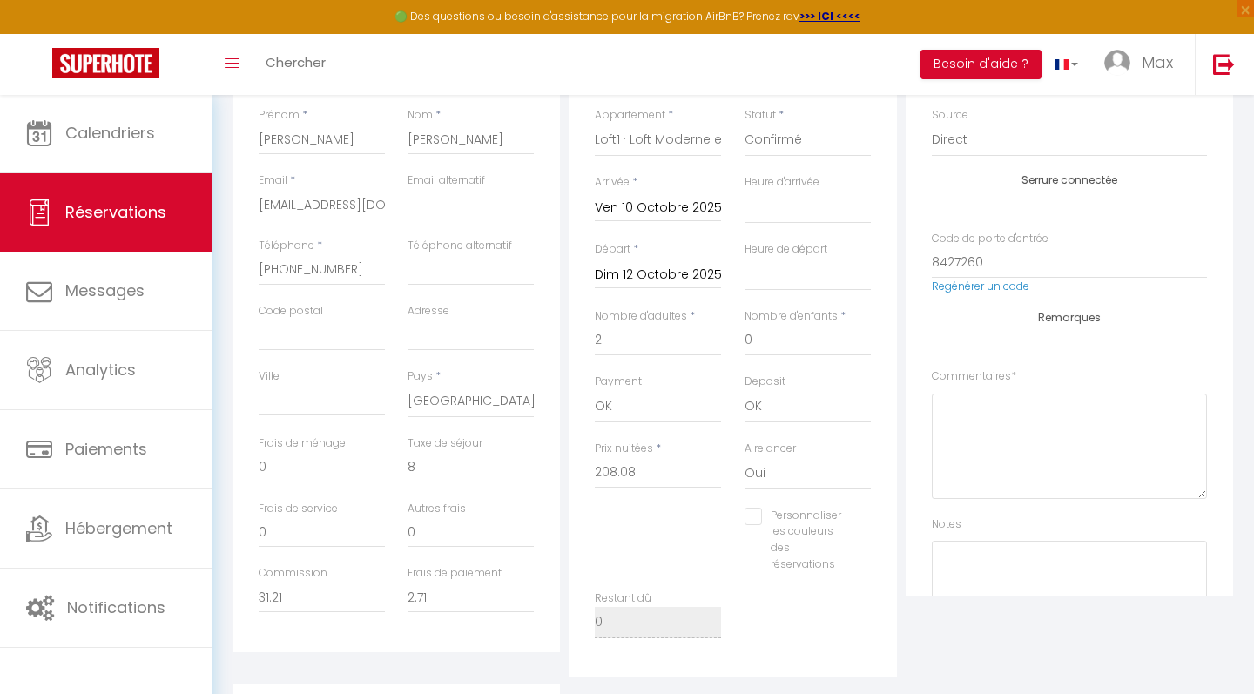
checkbox input "false"
click at [457, 634] on div "Détails Voyageur Prénom * [PERSON_NAME] Nom * [PERSON_NAME] * [EMAIL_ADDRESS][D…" at bounding box center [396, 341] width 327 height 623
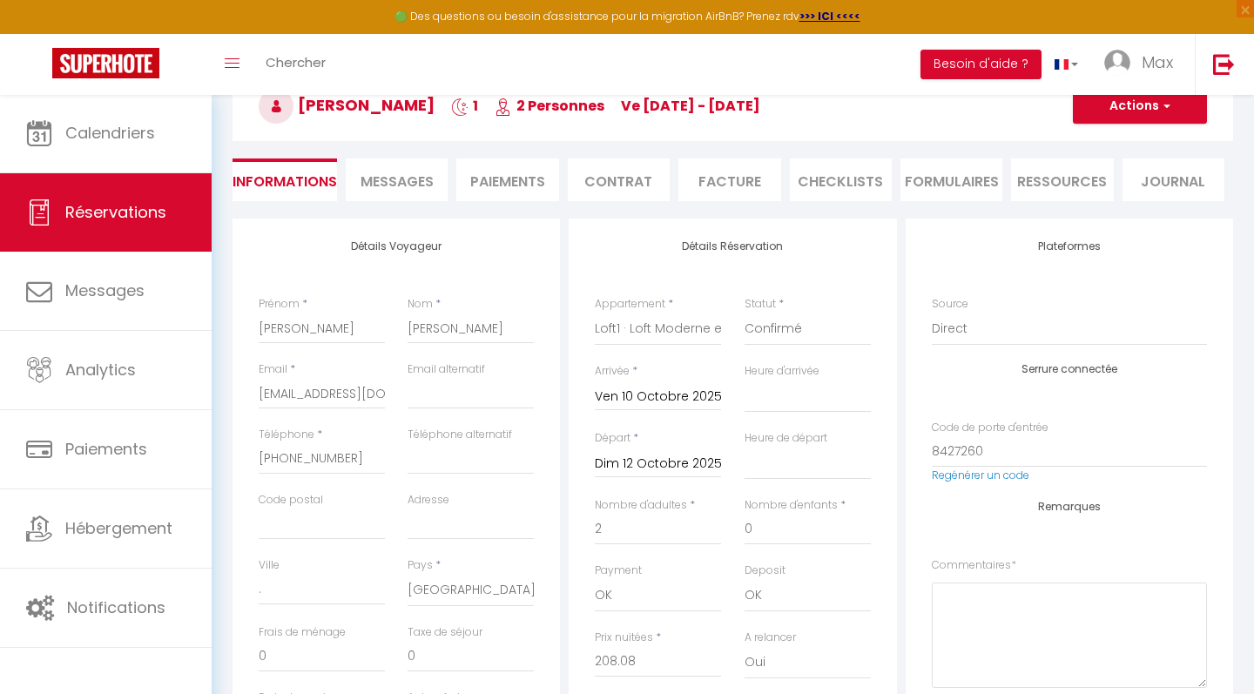
scroll to position [100, 0]
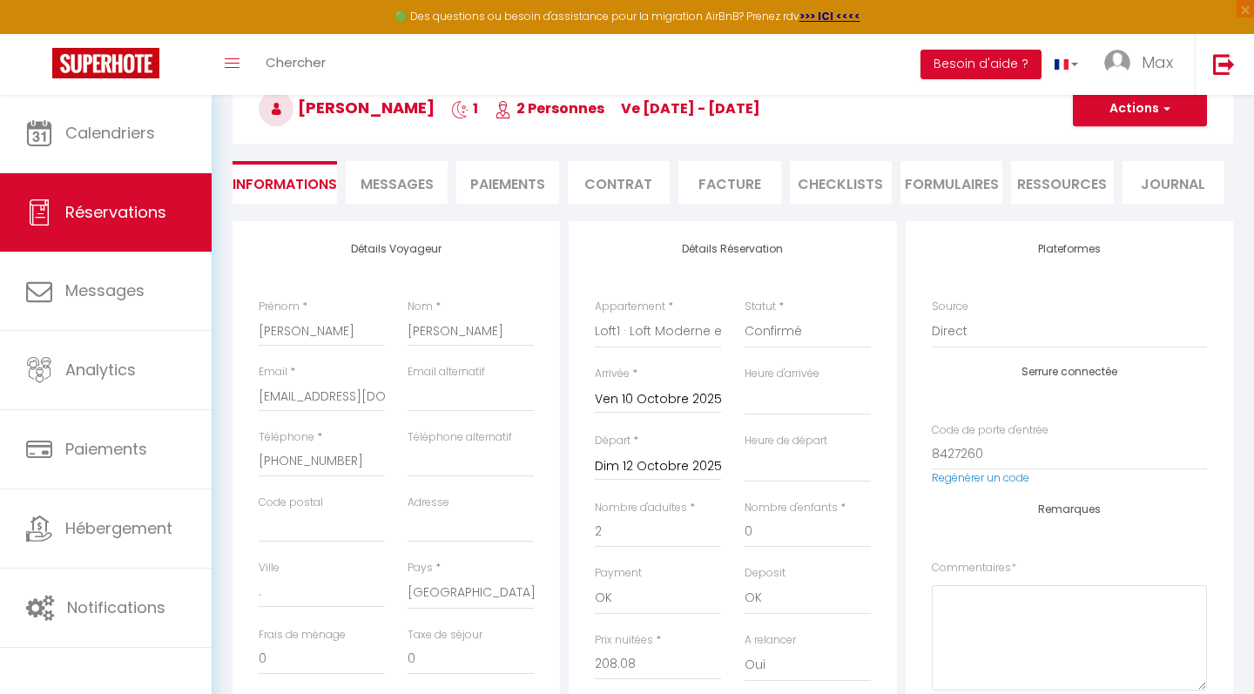
click at [1150, 112] on button "Actions" at bounding box center [1140, 108] width 134 height 35
click at [1104, 149] on link "Enregistrer" at bounding box center [1123, 147] width 138 height 23
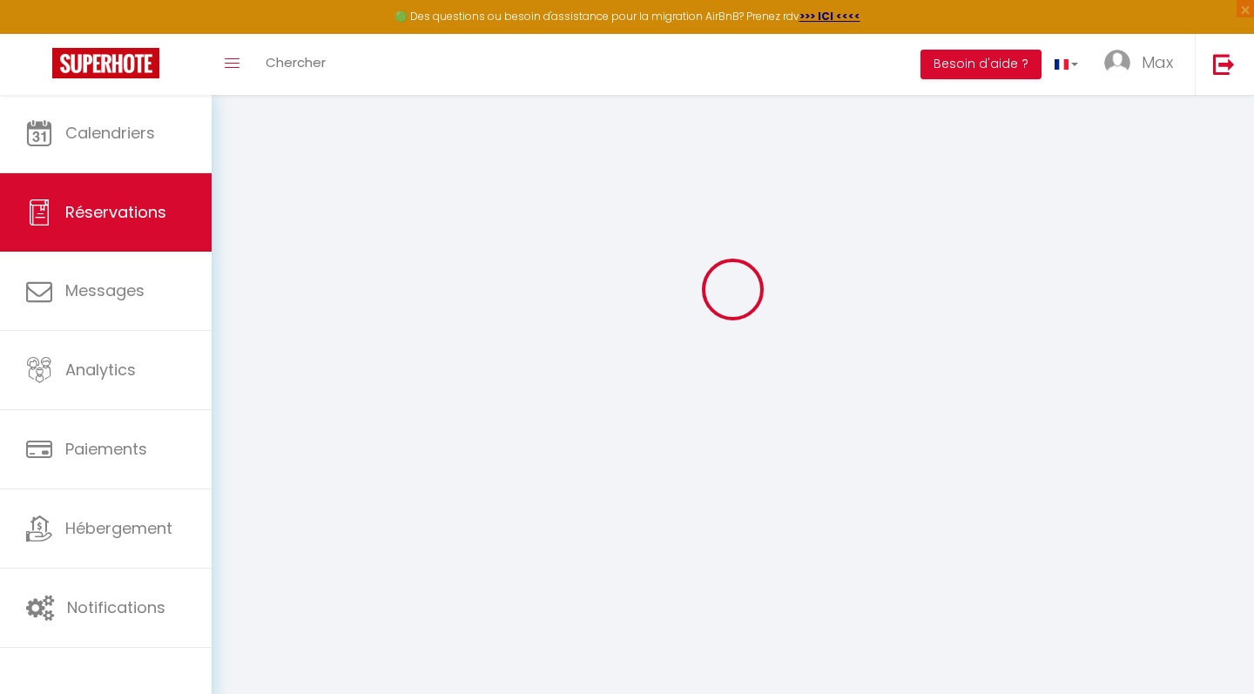
scroll to position [94, 0]
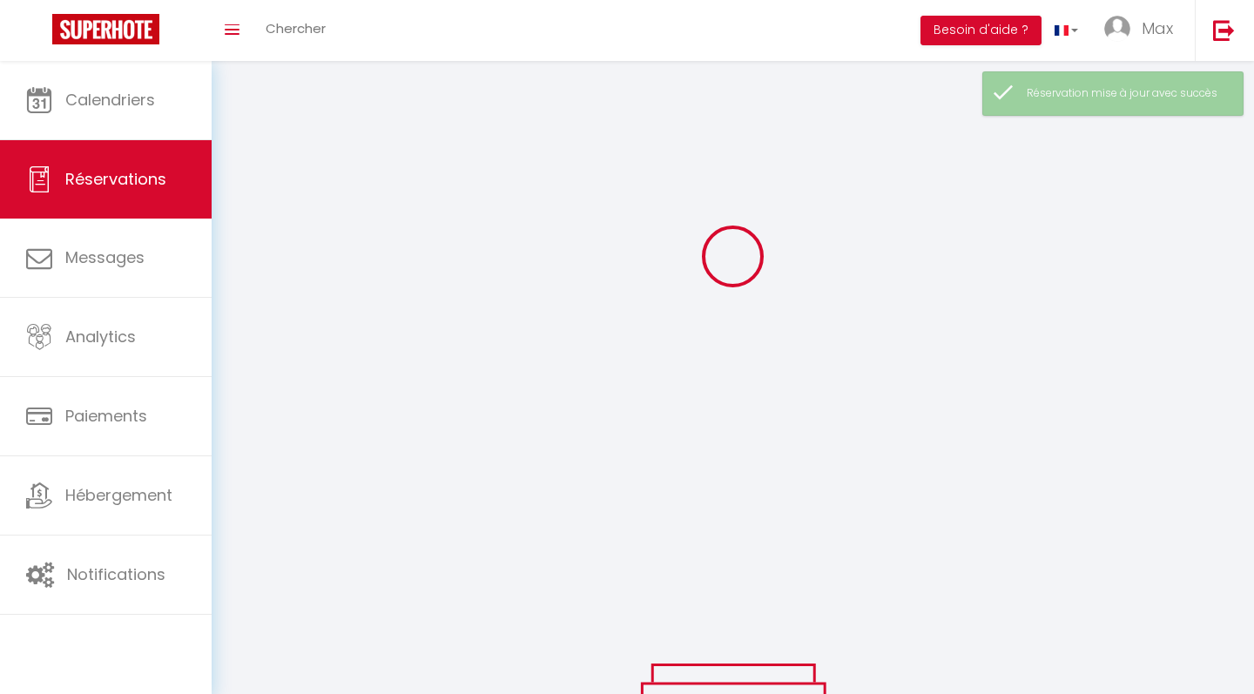
select select "all"
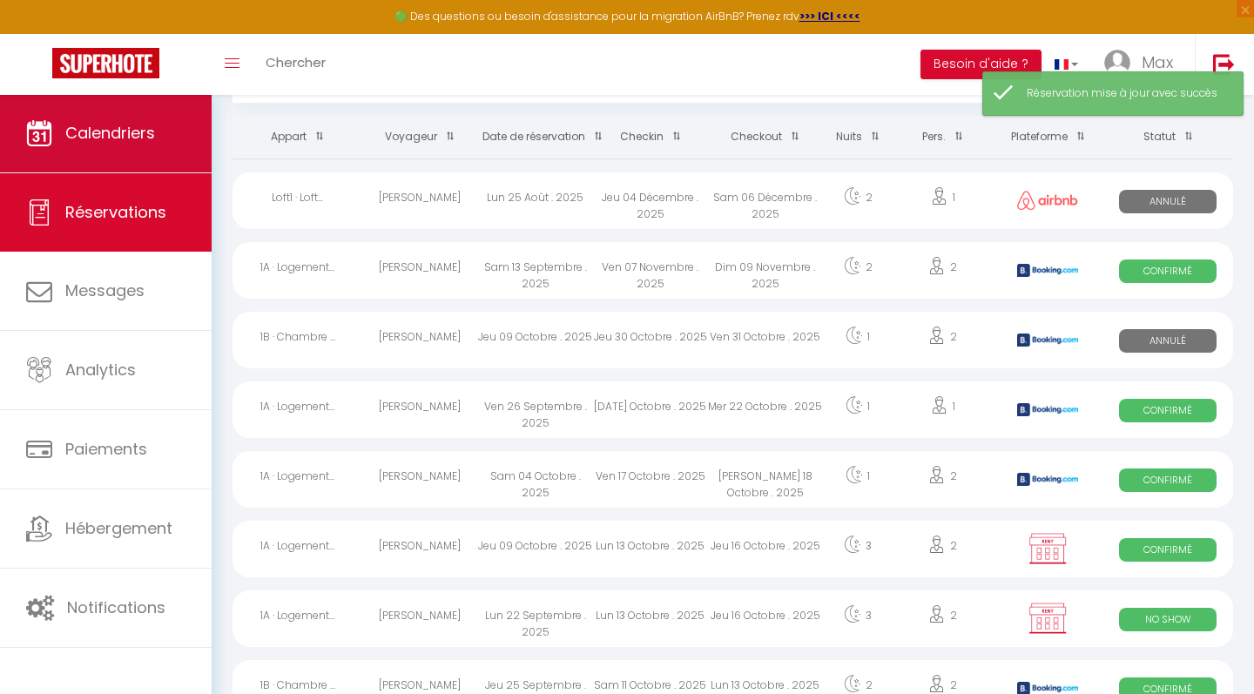
click at [119, 142] on span "Calendriers" at bounding box center [110, 133] width 90 height 22
